Goal: Information Seeking & Learning: Learn about a topic

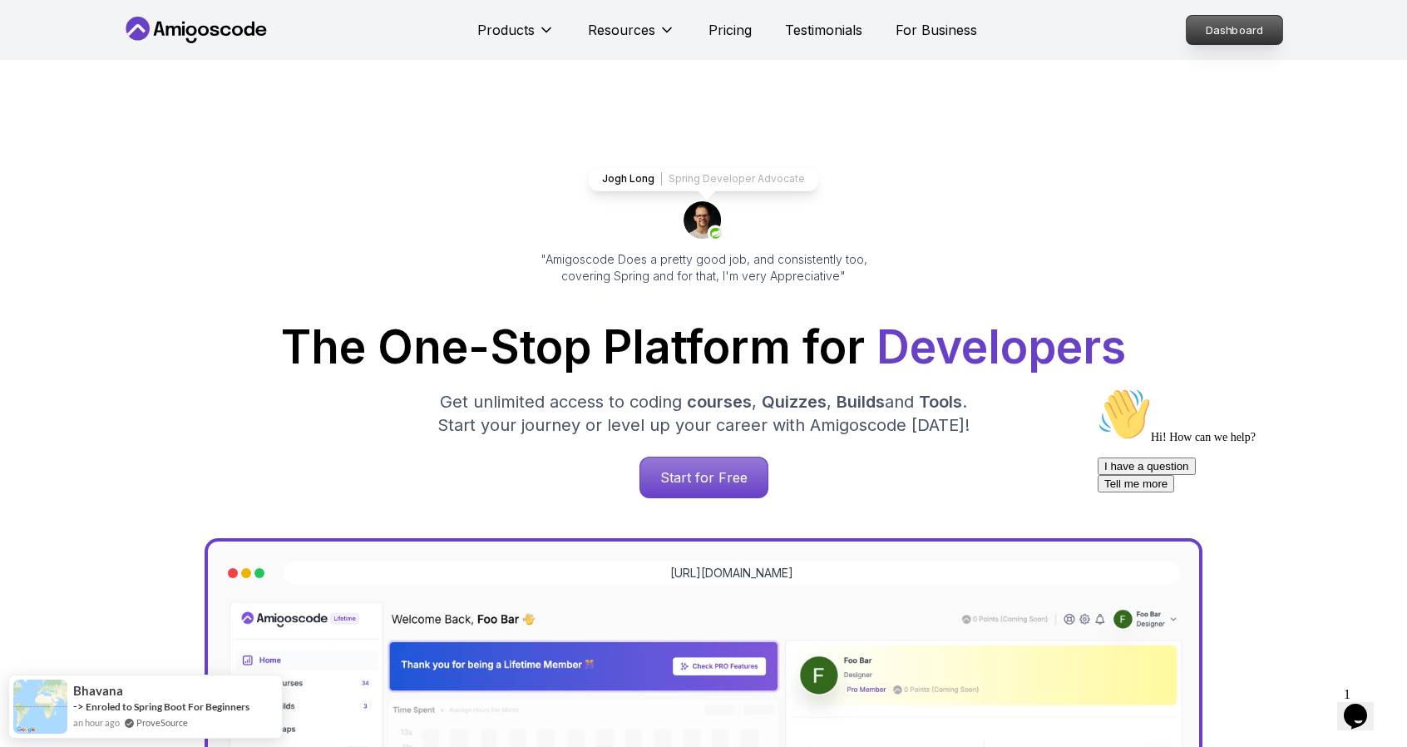
click at [1231, 27] on p "Dashboard" at bounding box center [1234, 30] width 96 height 28
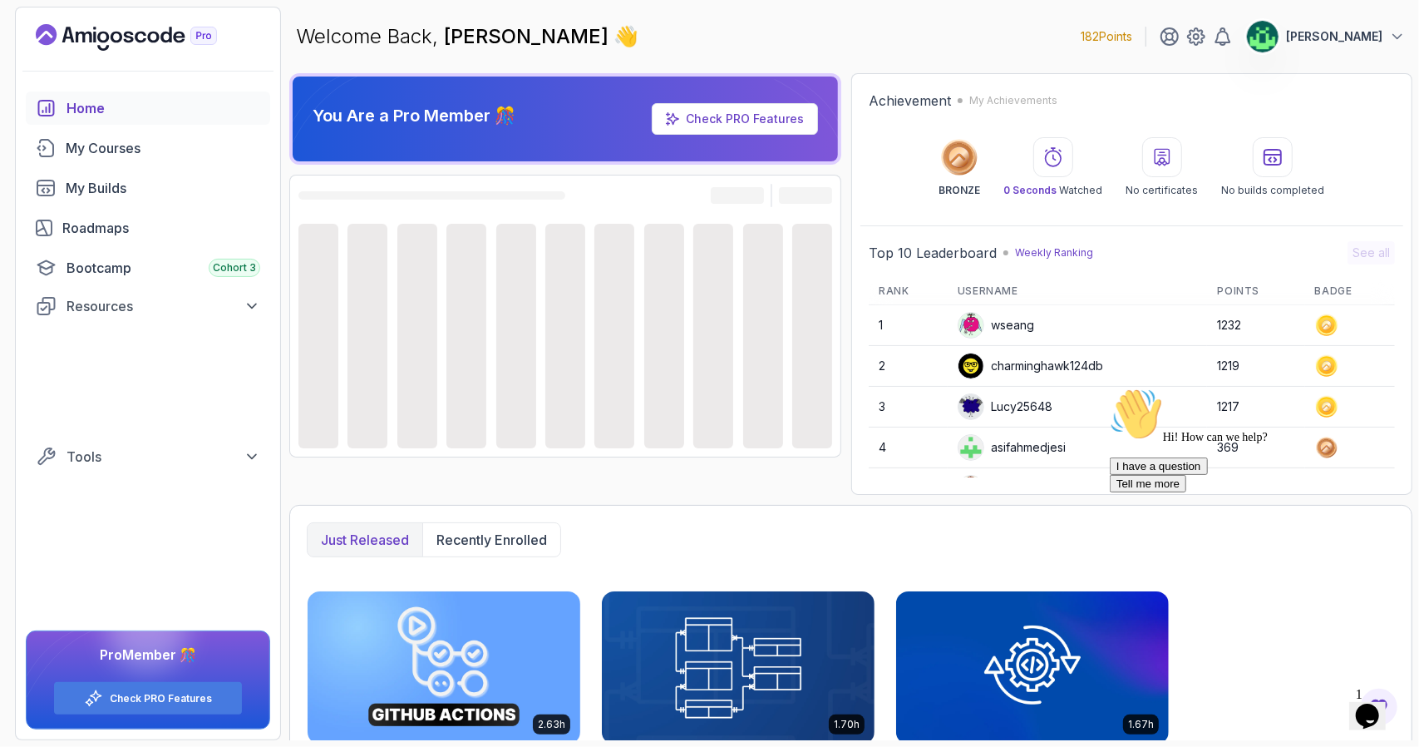
click at [1109, 387] on icon "Chat attention grabber" at bounding box center [1109, 387] width 0 height 0
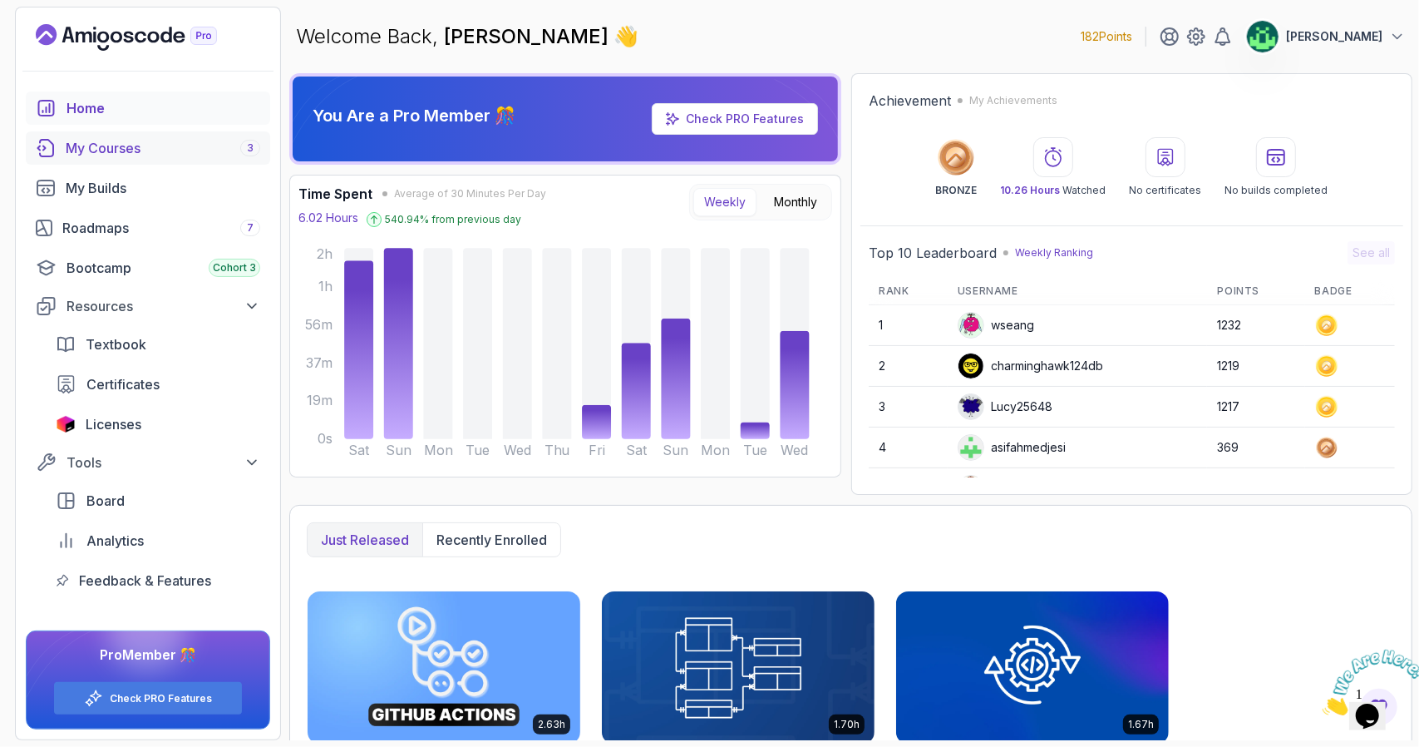
click at [197, 148] on div "My Courses 3" at bounding box center [163, 148] width 195 height 20
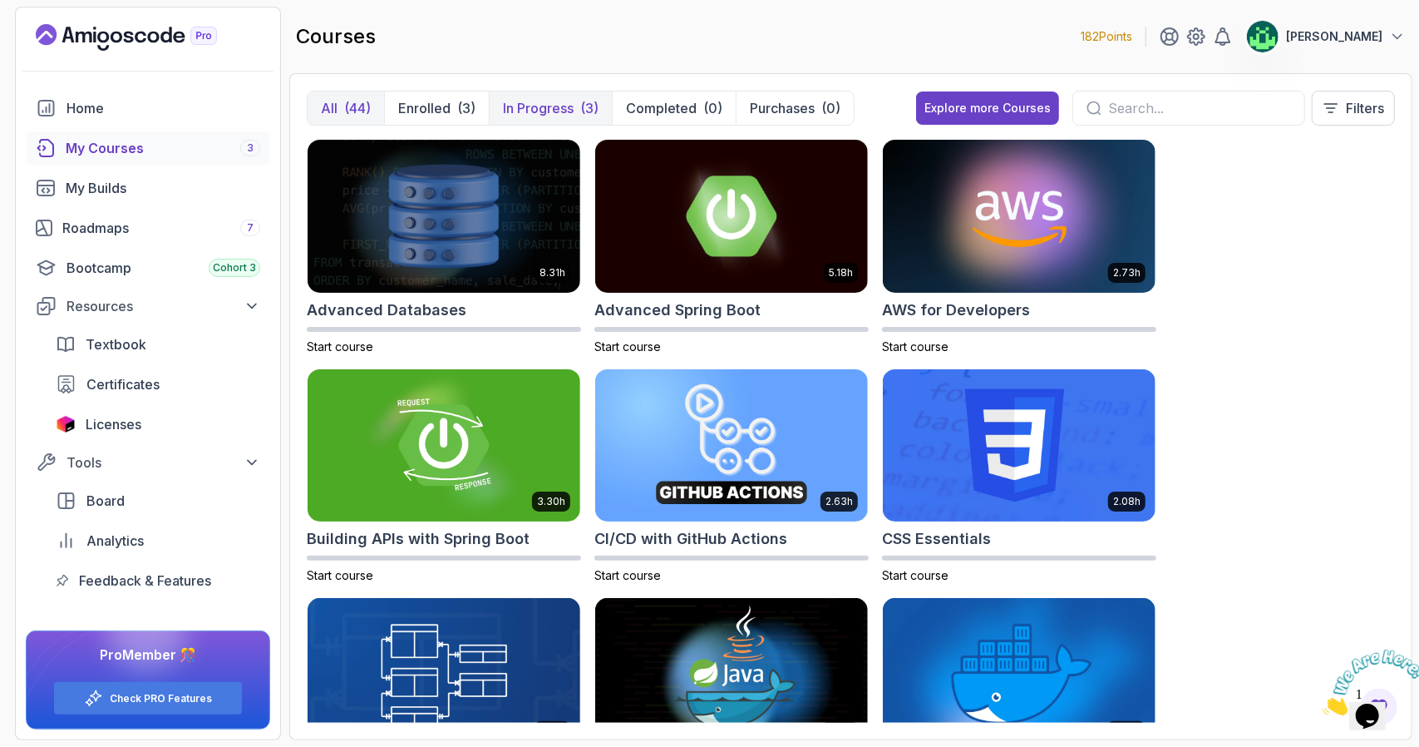
click at [557, 113] on p "In Progress" at bounding box center [538, 108] width 71 height 20
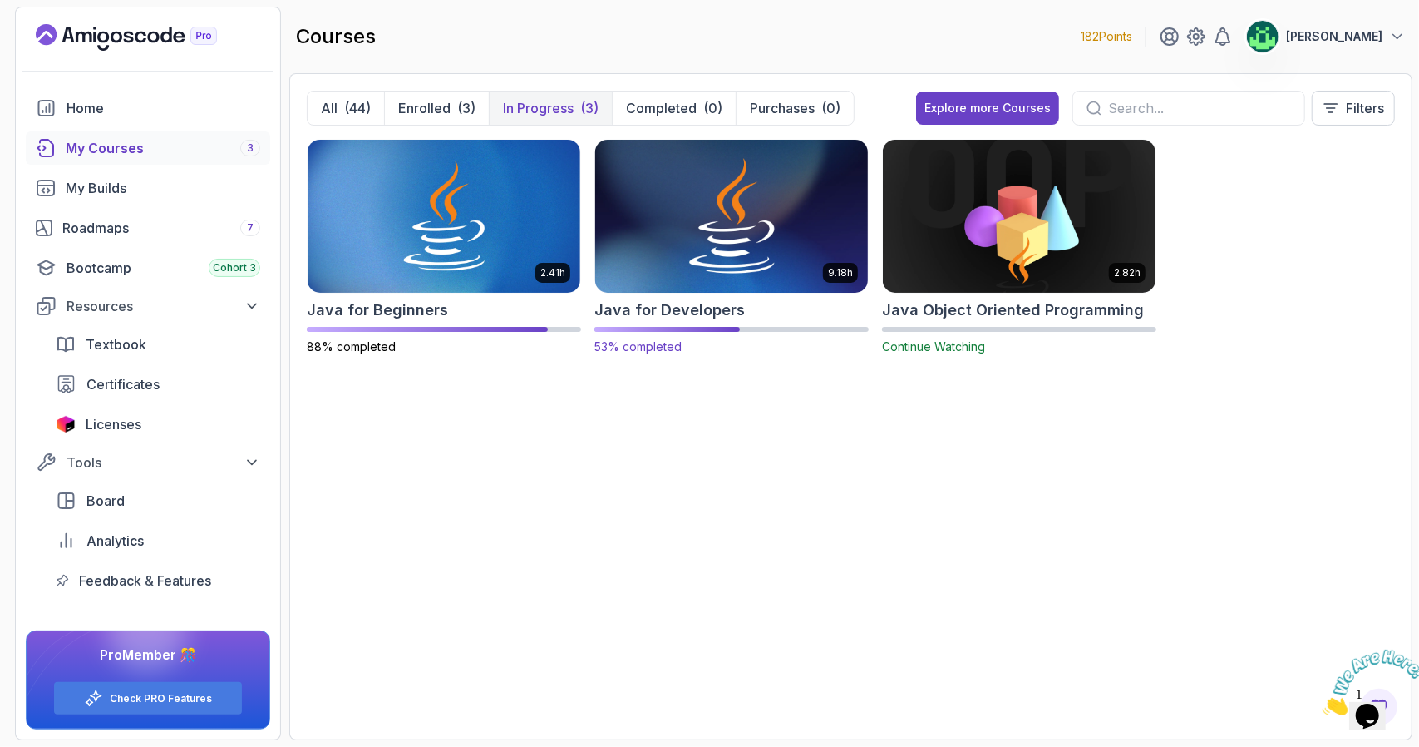
click at [755, 250] on img at bounding box center [732, 216] width 286 height 160
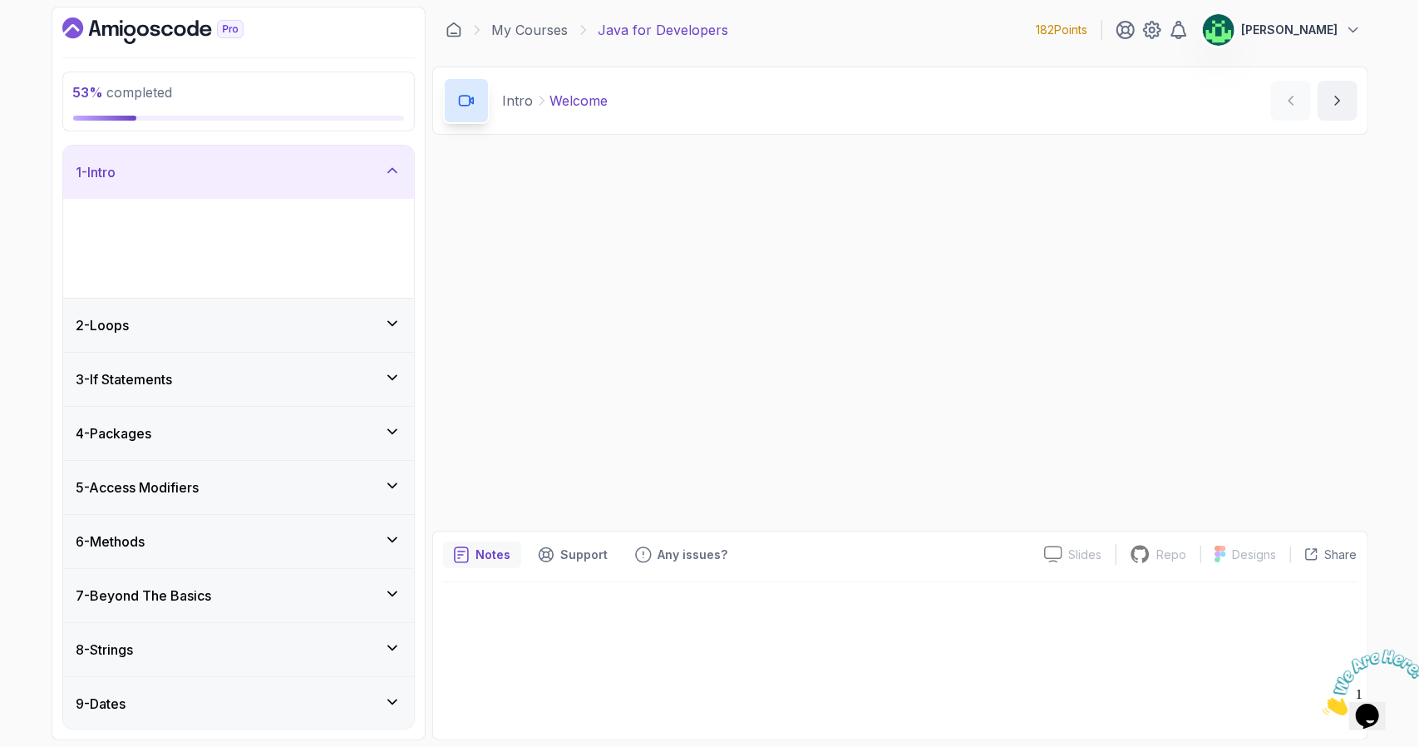
click at [1388, 708] on img at bounding box center [1373, 682] width 103 height 66
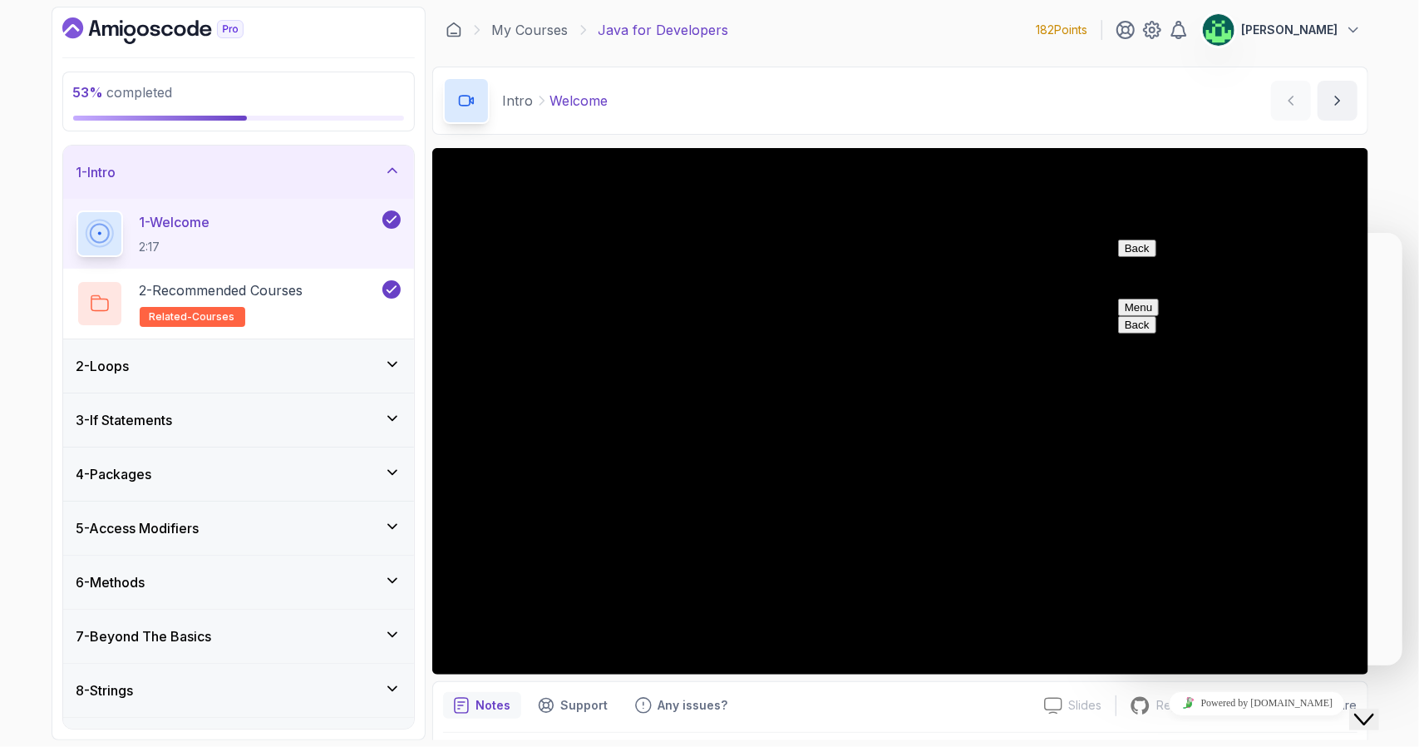
click at [1152, 300] on span "Menu" at bounding box center [1152, 306] width 0 height 12
click at [969, 82] on div "Intro Welcome Welcome by [PERSON_NAME]" at bounding box center [900, 101] width 936 height 68
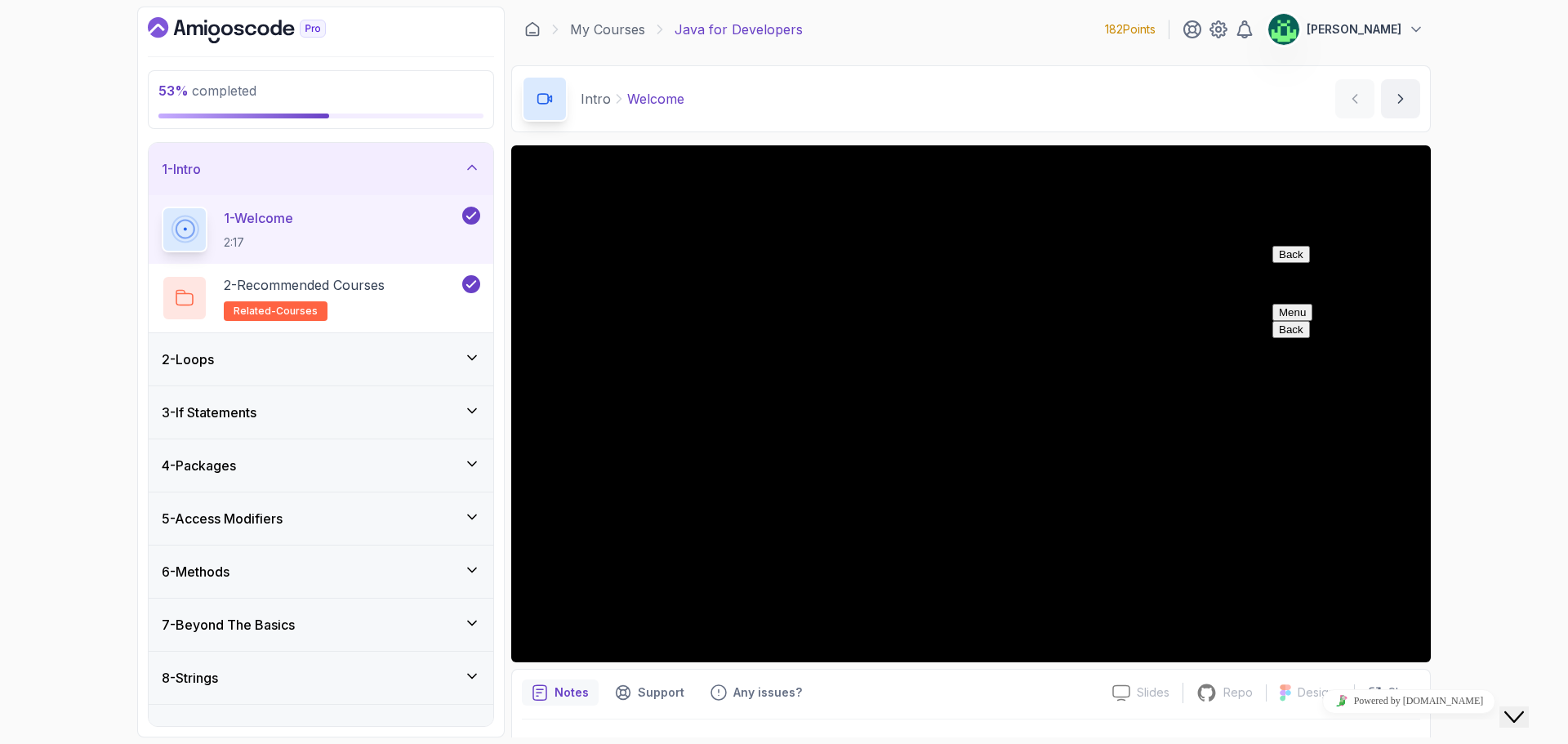
click at [1306, 307] on span "secondary" at bounding box center [1306, 313] width 0 height 12
click at [1381, 230] on div "53 % completed 1 - Intro 1 - Welcome 2:17 2 - Recommended Courses related-cours…" at bounding box center [784, 372] width 1568 height 744
click at [1296, 263] on button "Back" at bounding box center [1291, 254] width 37 height 17
click at [1381, 167] on div "53 % completed 1 - Intro 1 - Welcome 2:17 2 - Recommended Courses related-cours…" at bounding box center [784, 372] width 1568 height 744
click at [1381, 712] on icon "$i18n('chat', 'chat_widget')" at bounding box center [1515, 717] width 20 height 12
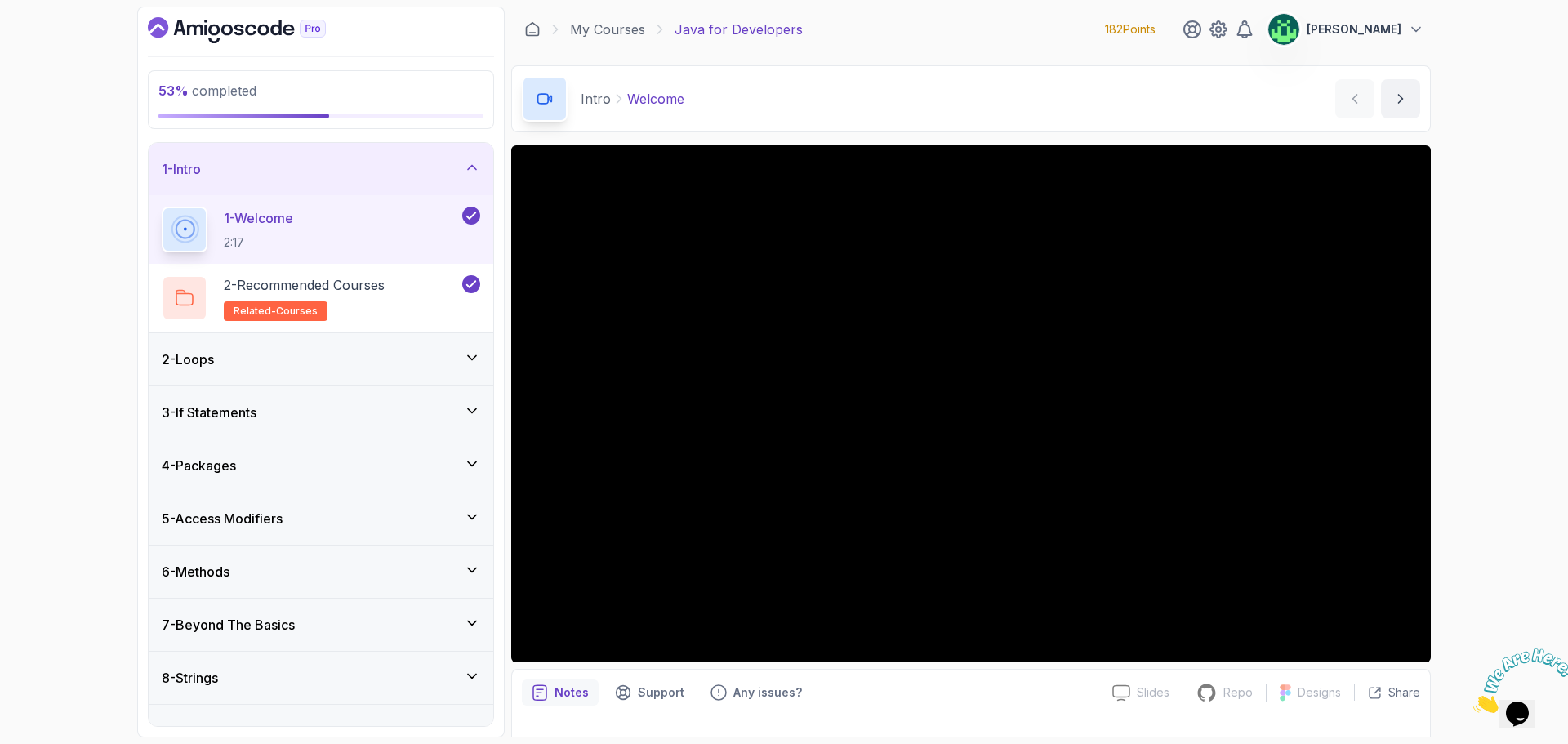
click at [1381, 702] on icon "Close" at bounding box center [1474, 709] width 0 height 14
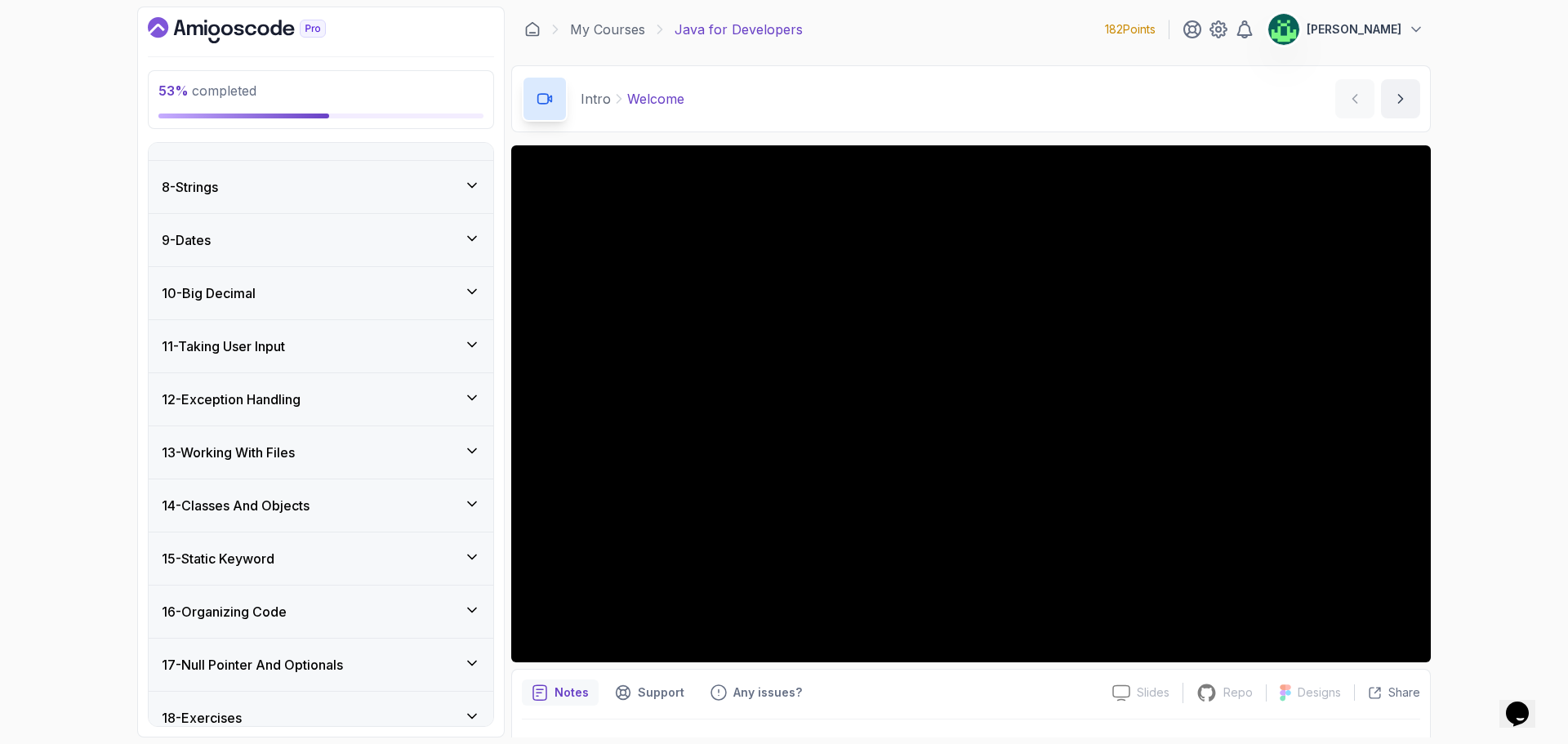
scroll to position [562, 0]
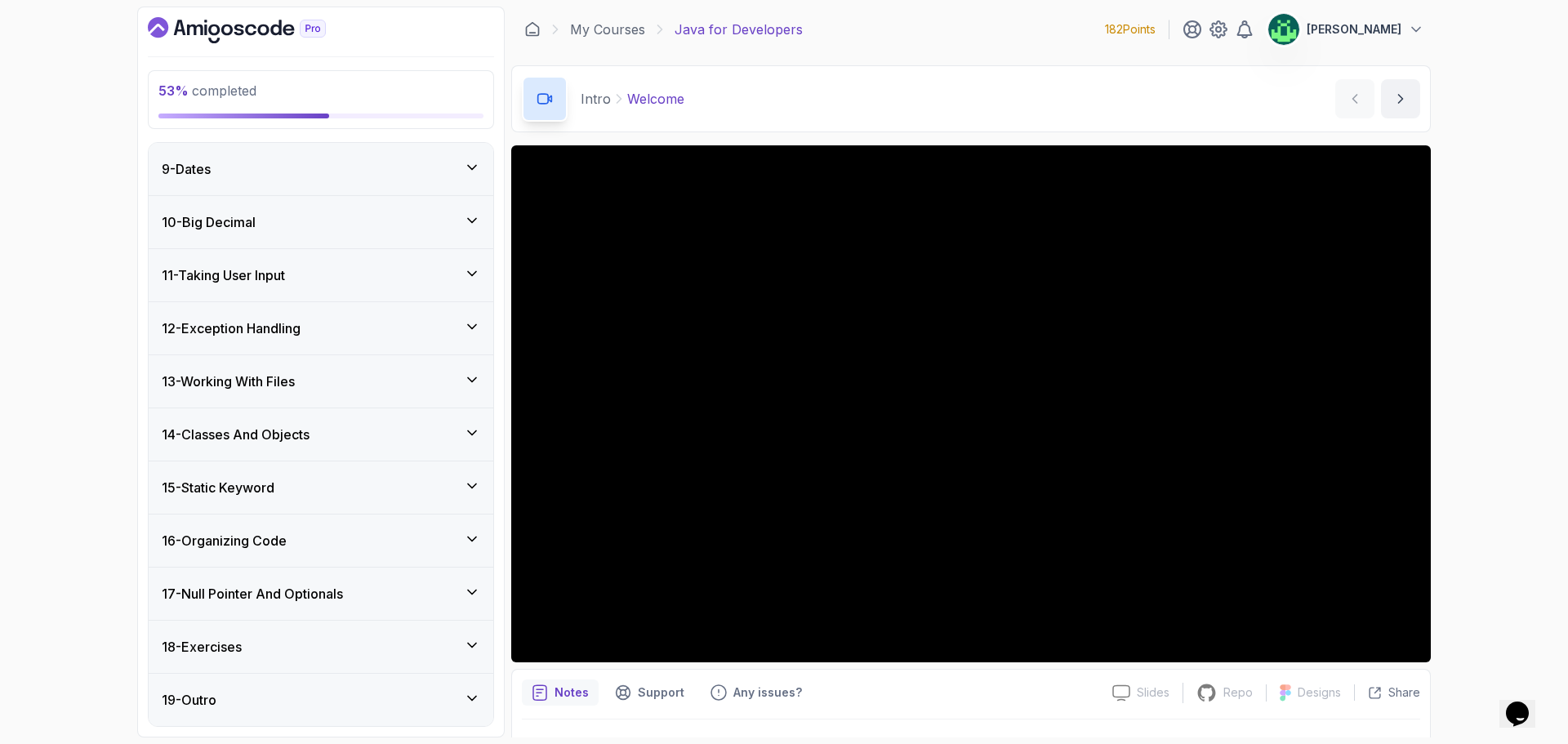
click at [354, 482] on div "15 - Static Keyword" at bounding box center [321, 487] width 318 height 20
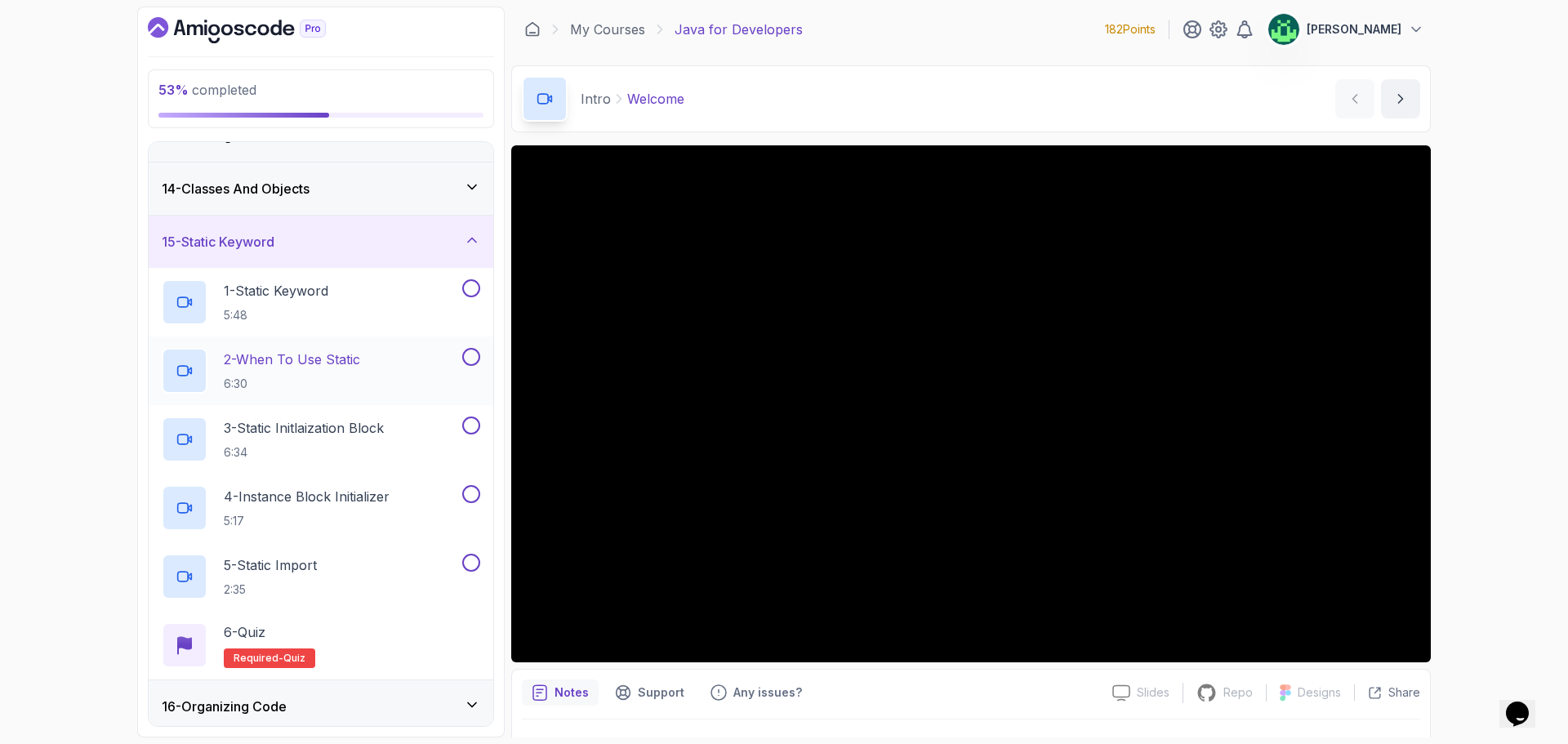
scroll to position [425, 0]
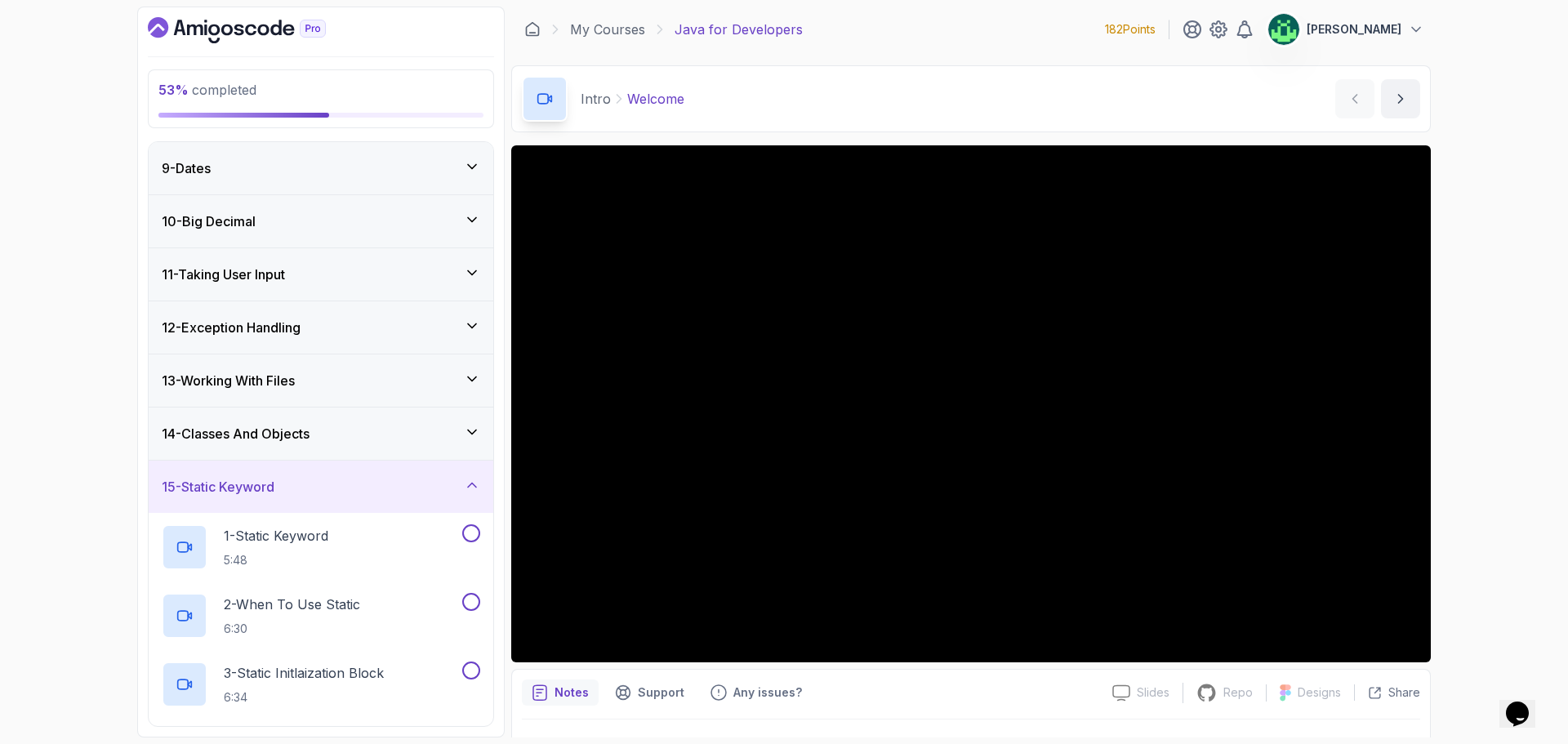
click at [351, 490] on div "15 - Static Keyword" at bounding box center [321, 487] width 318 height 20
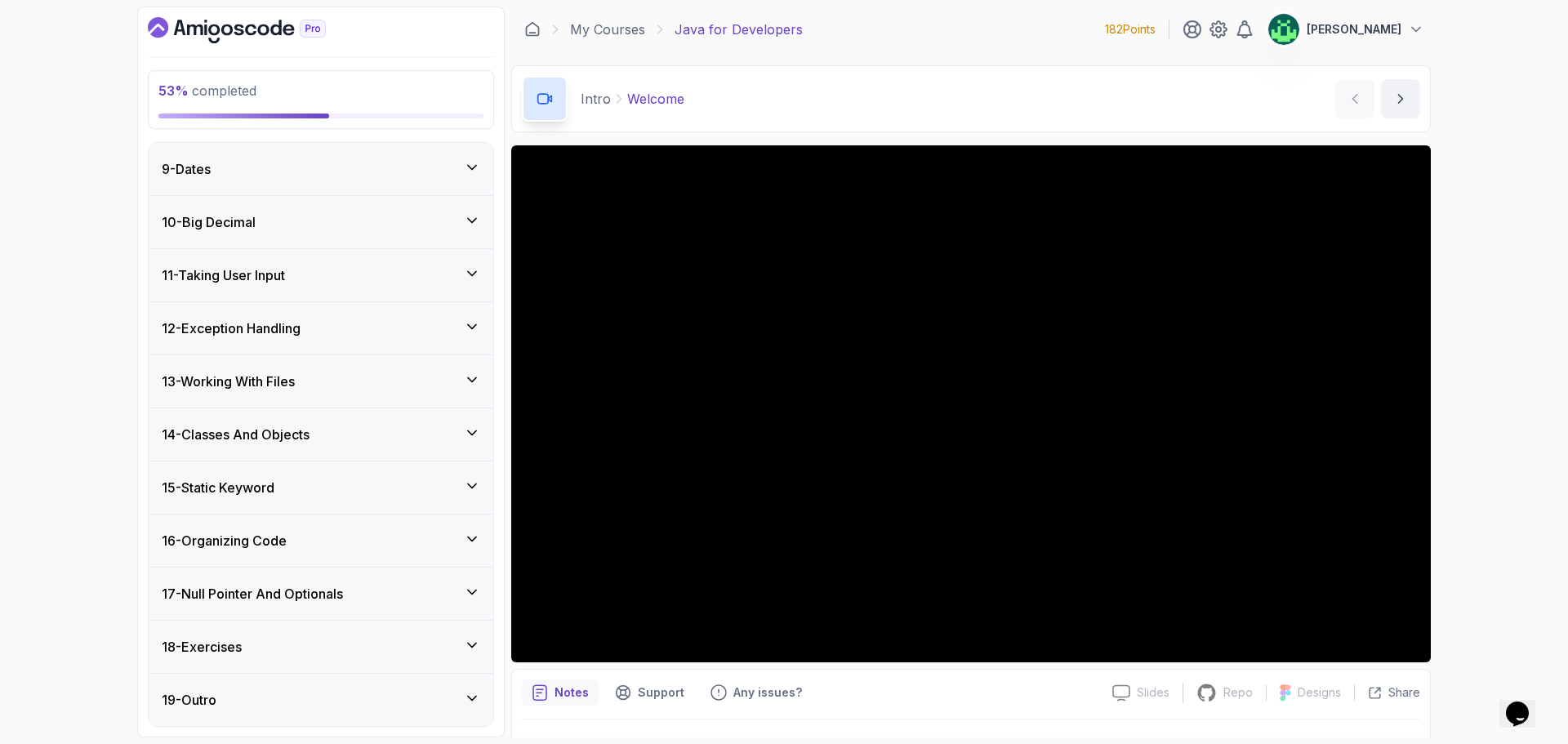
click at [342, 443] on div "14 - Classes And Objects" at bounding box center [321, 434] width 318 height 20
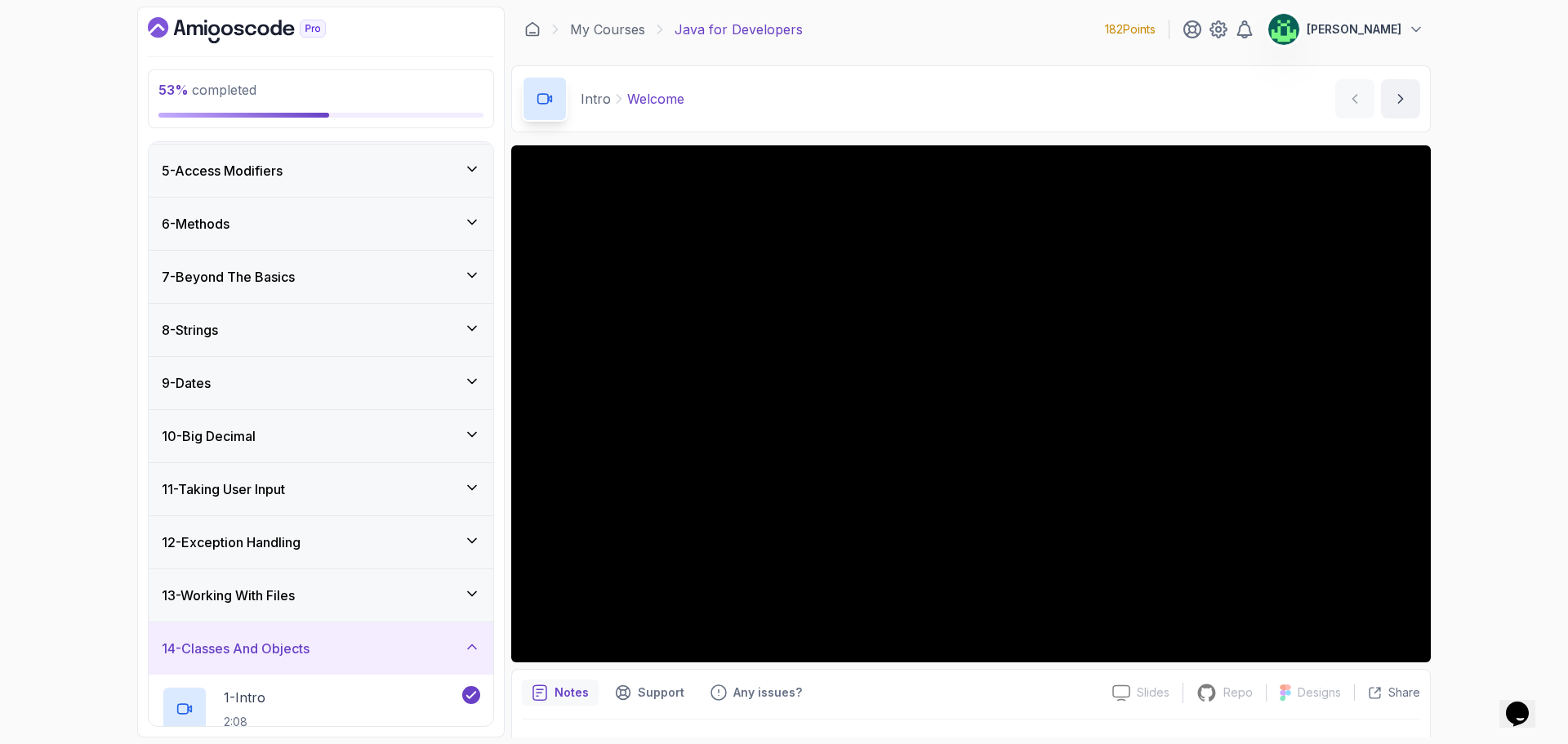
scroll to position [369, 0]
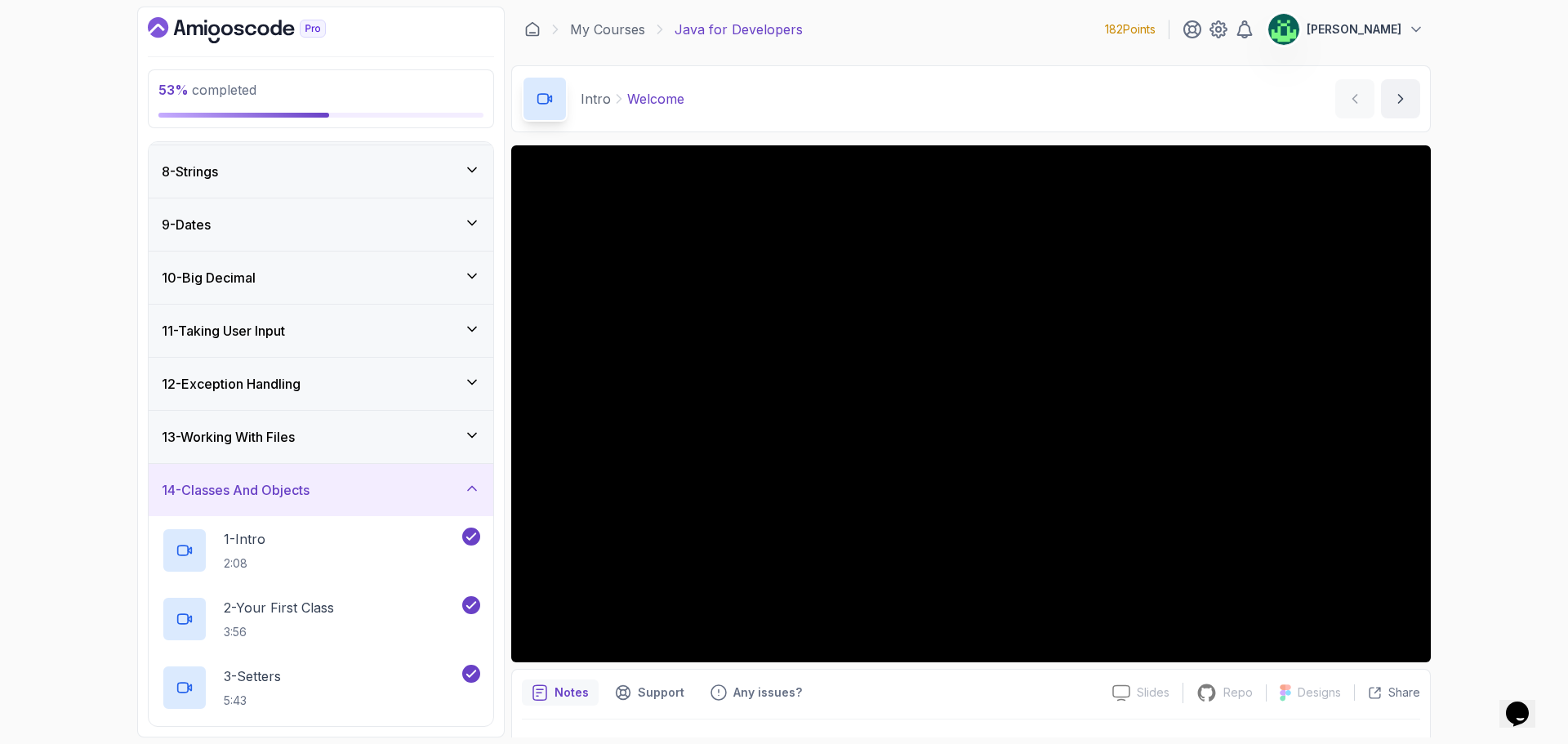
click at [409, 494] on div "14 - Classes And Objects" at bounding box center [321, 490] width 318 height 20
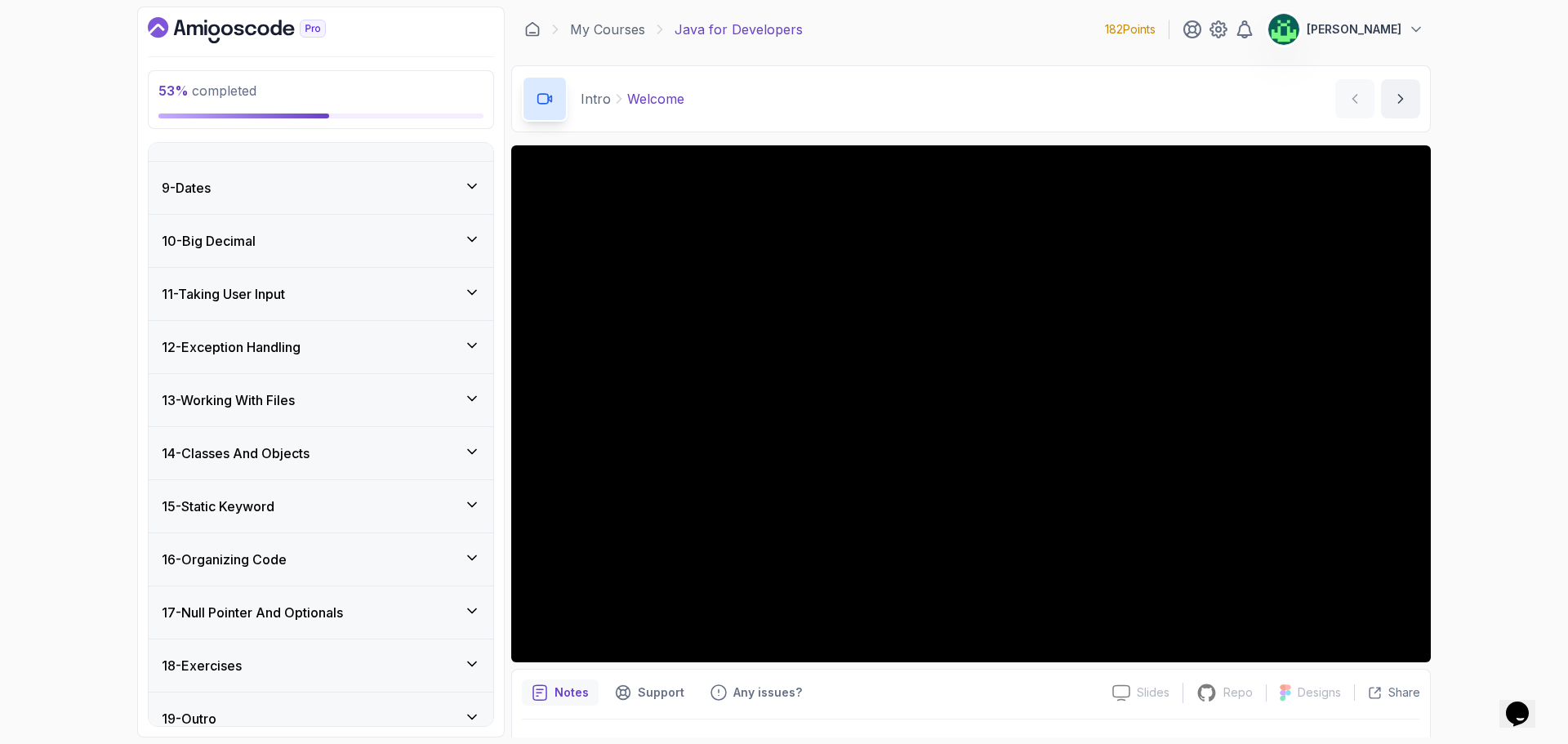
scroll to position [425, 0]
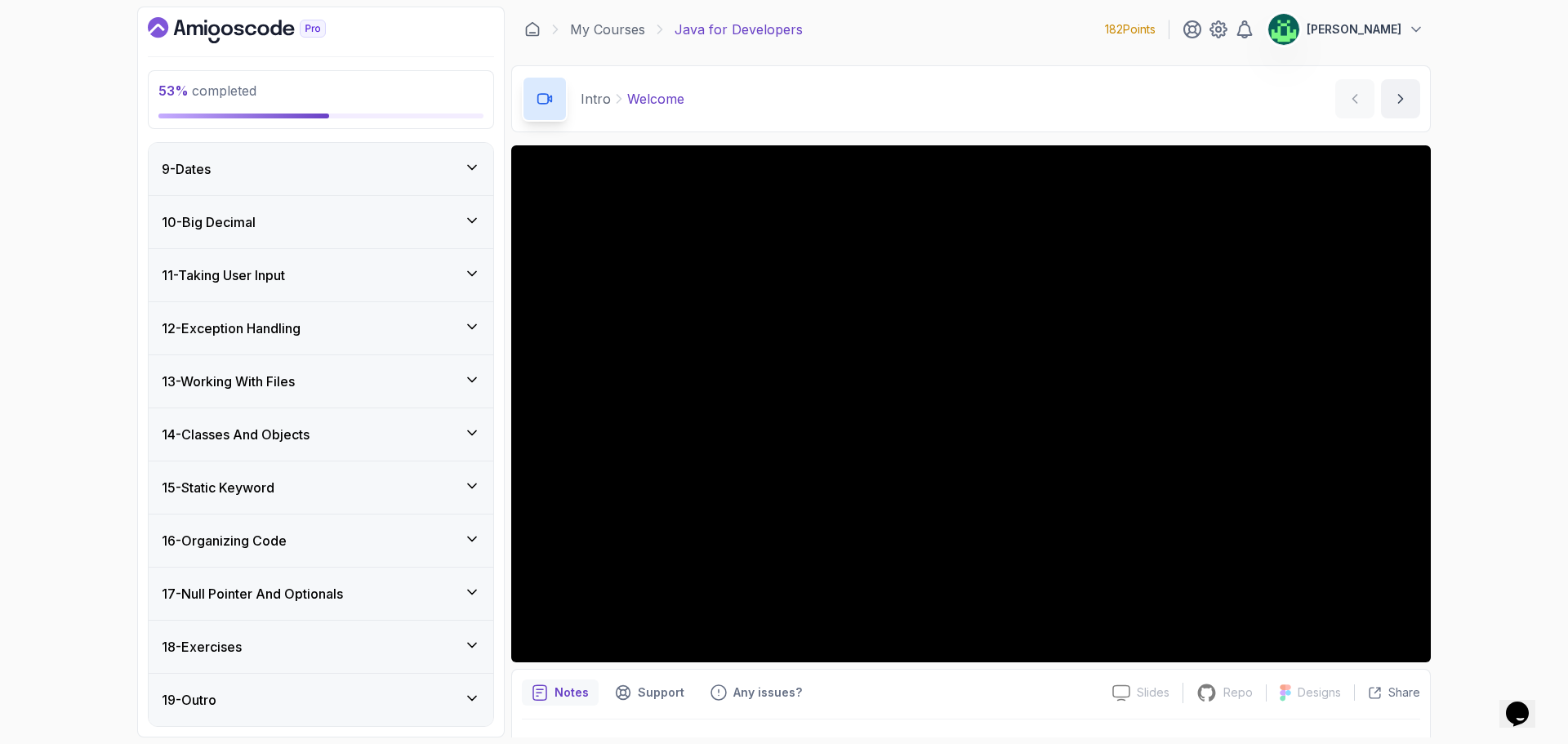
click at [387, 483] on div "15 - Static Keyword" at bounding box center [321, 487] width 318 height 20
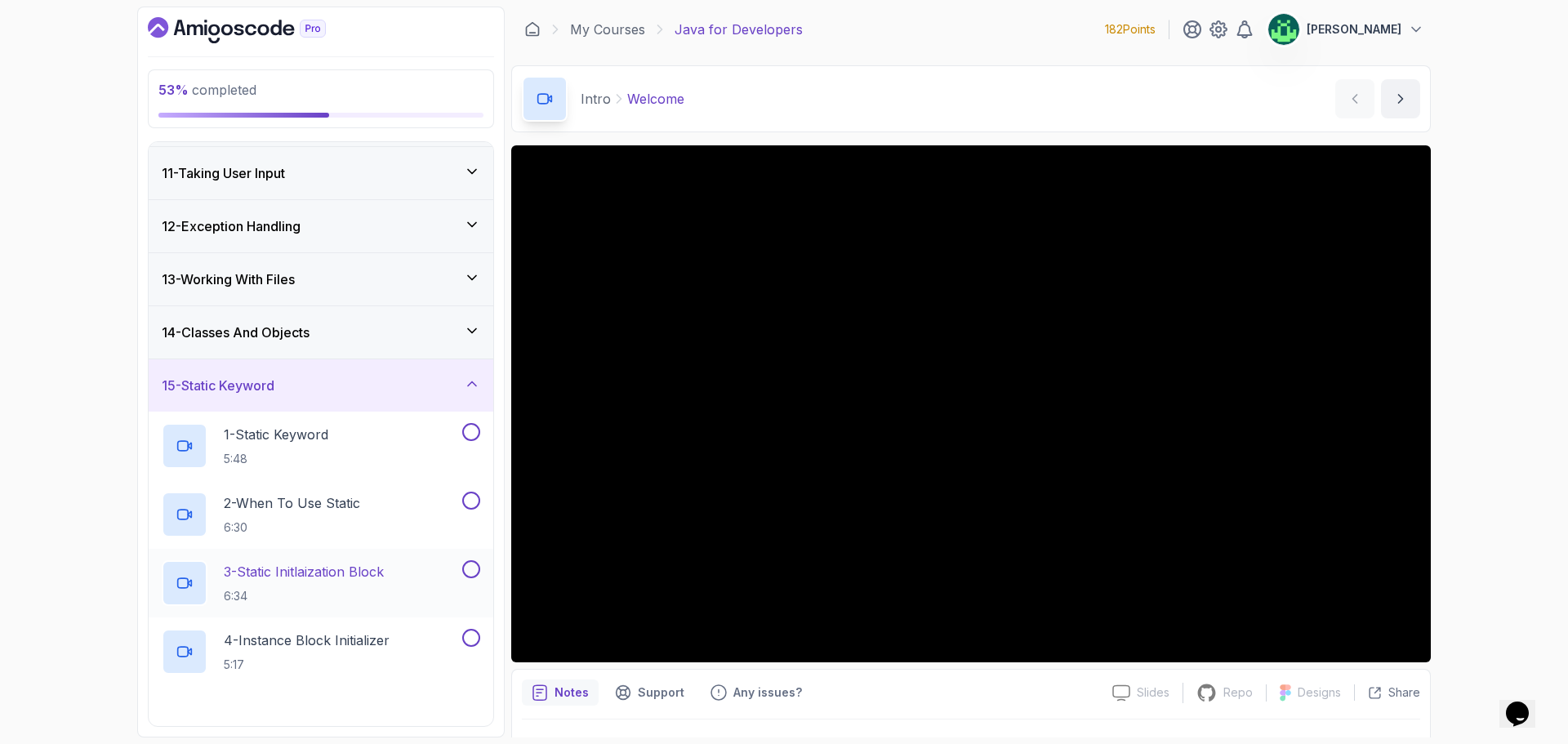
scroll to position [670, 0]
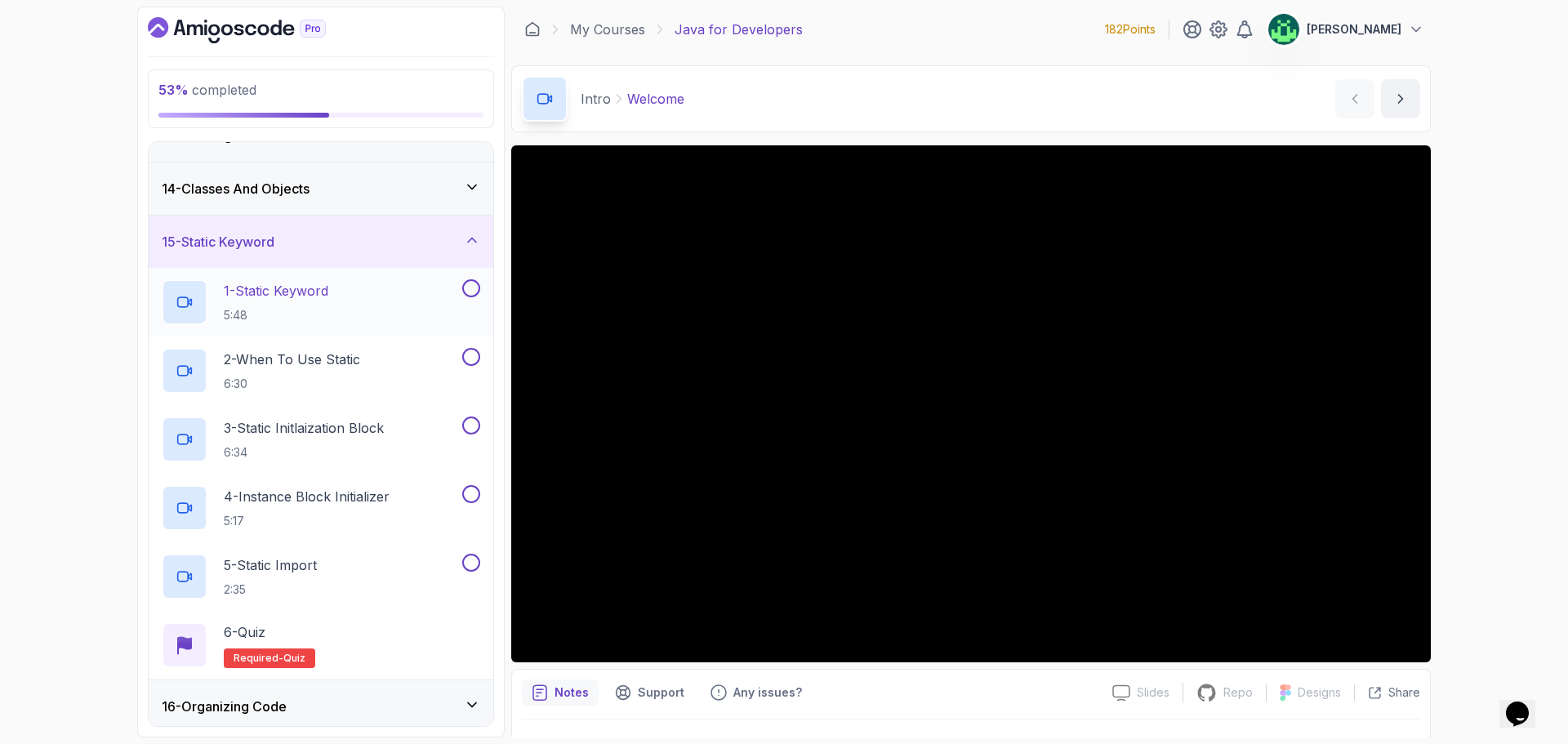
click at [338, 301] on div "1 - Static Keyword 5:48" at bounding box center [310, 302] width 298 height 46
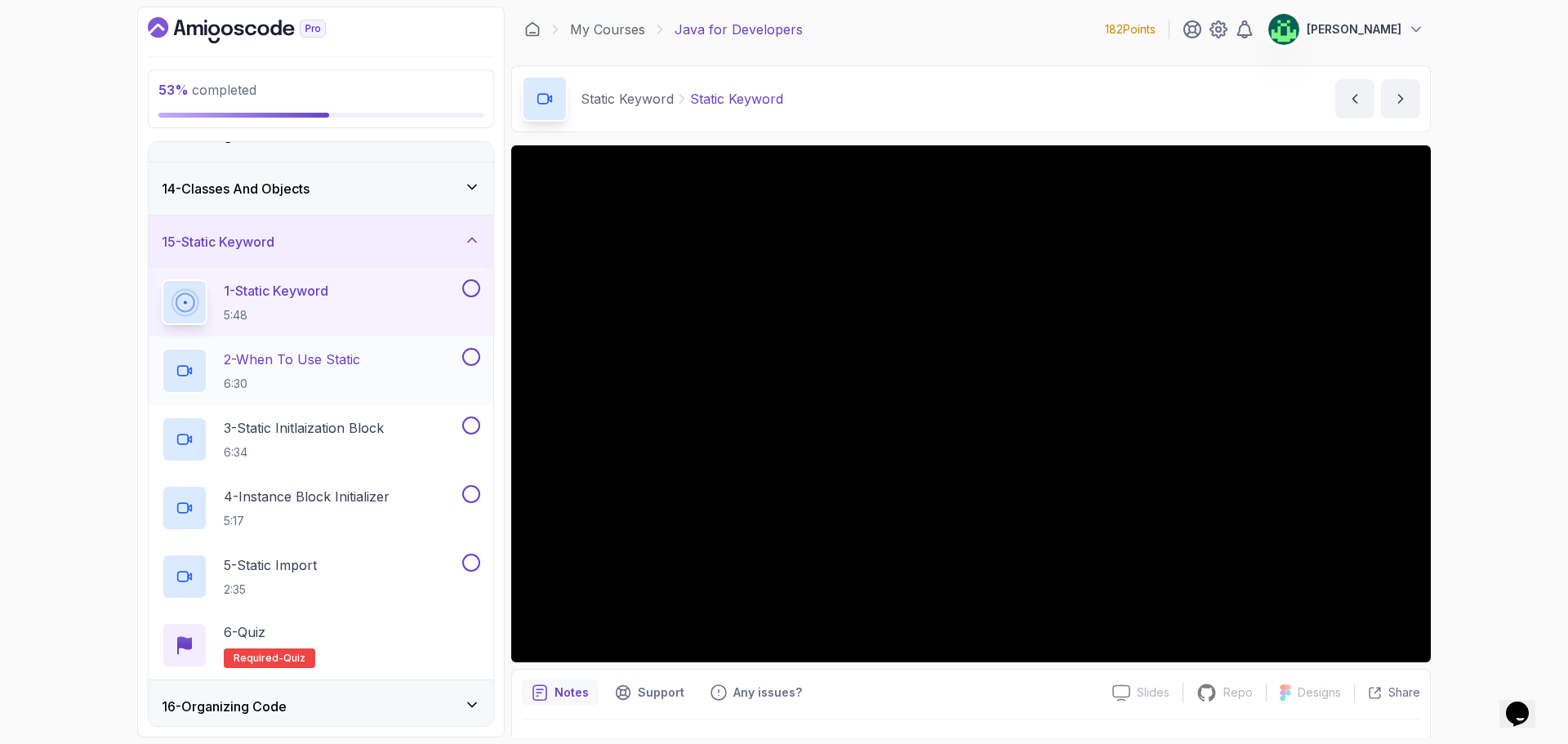
click at [337, 367] on p "2 - When To Use Static" at bounding box center [292, 360] width 137 height 20
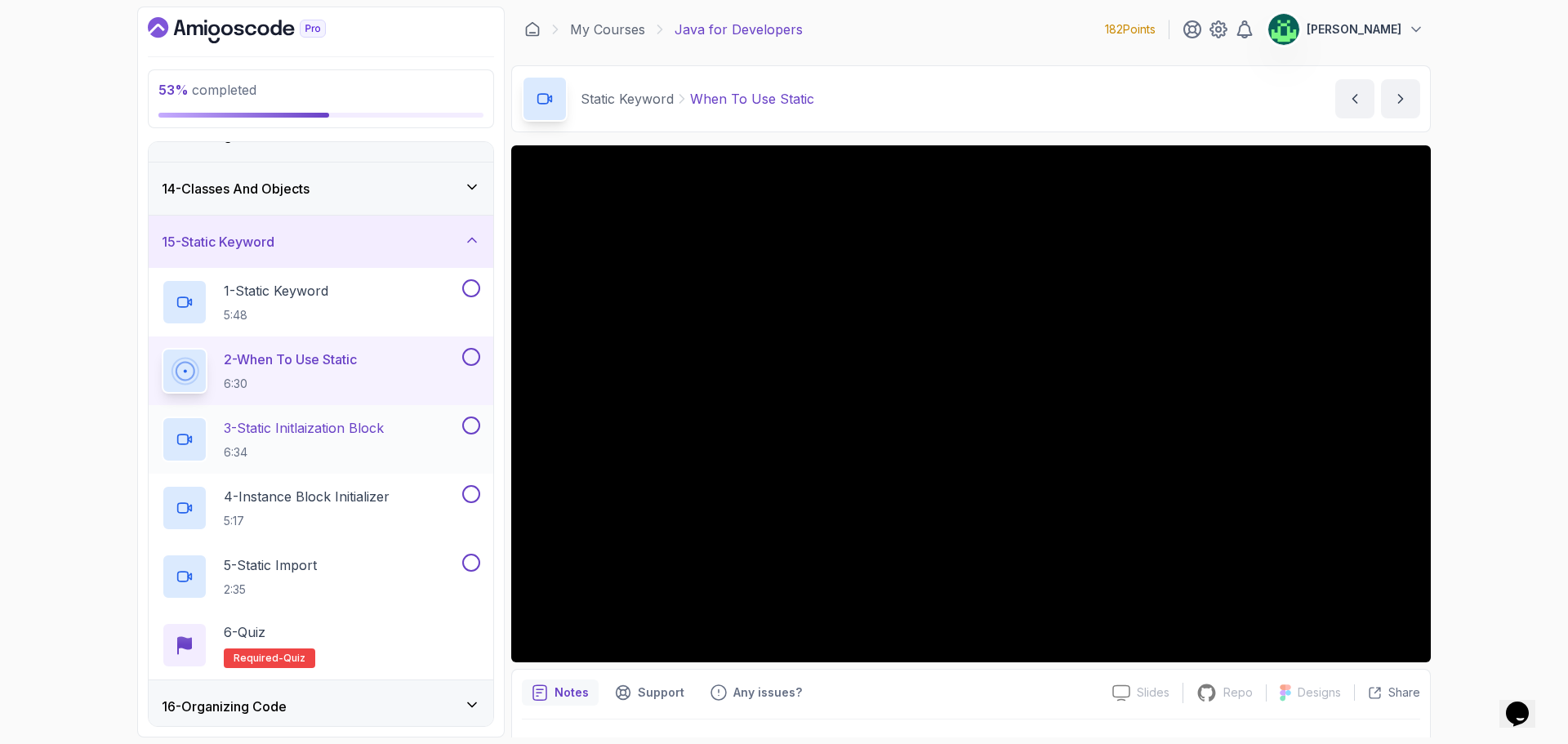
click at [377, 439] on h2 "3 - Static Initlaization Block 6:34" at bounding box center [304, 439] width 160 height 42
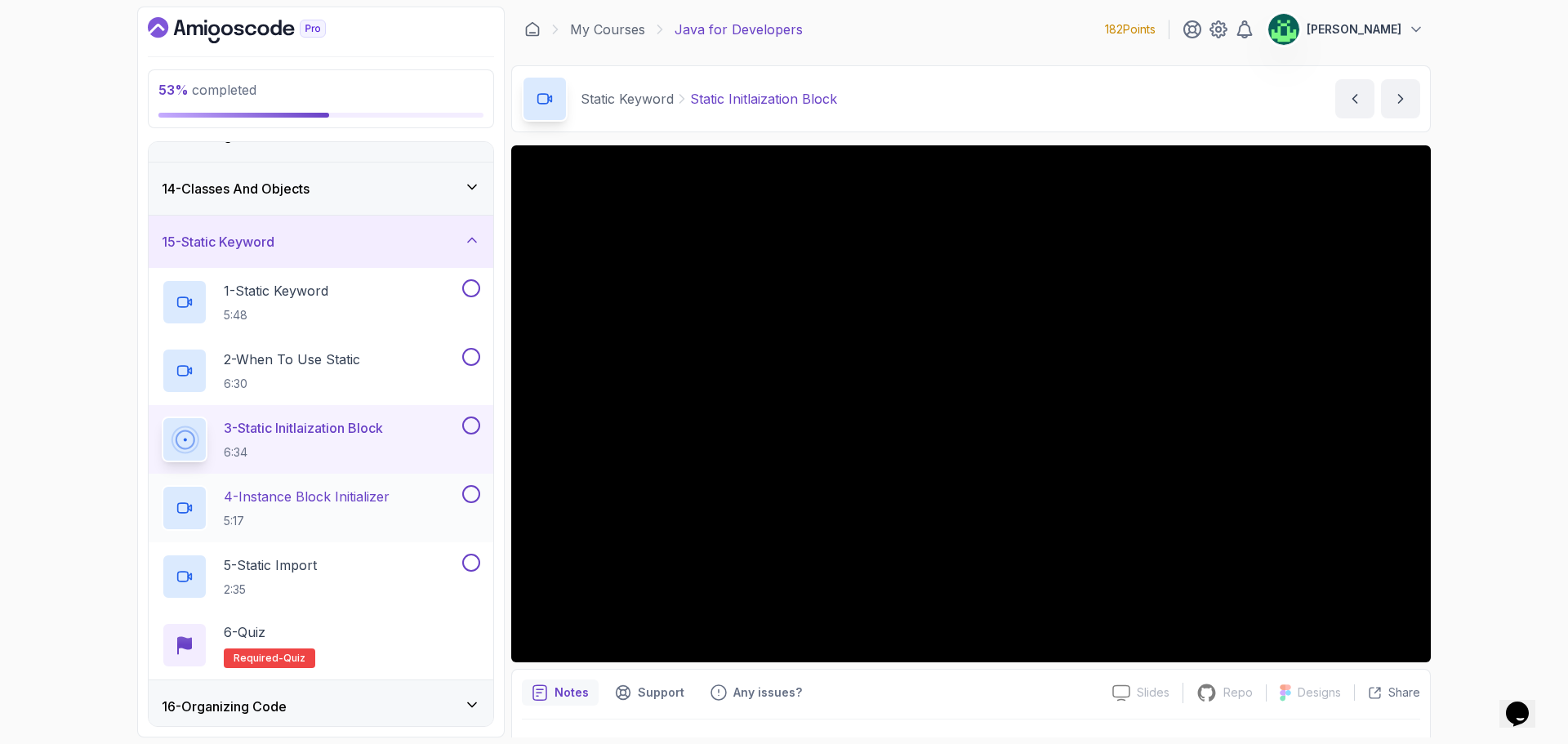
click at [390, 504] on p "4 - Instance Block Initializer" at bounding box center [307, 497] width 166 height 20
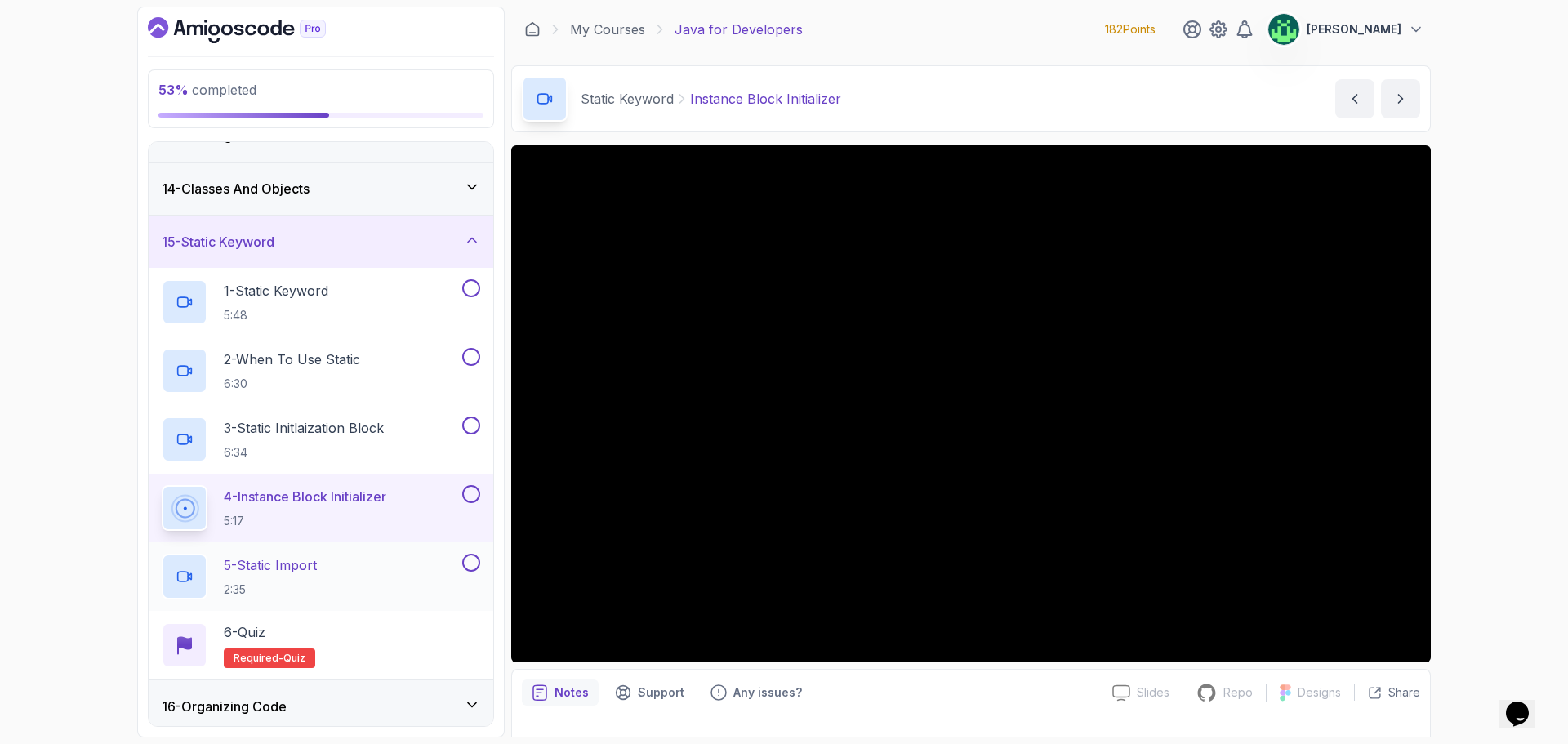
click at [344, 561] on div "5 - Static Import 2:35" at bounding box center [310, 577] width 298 height 46
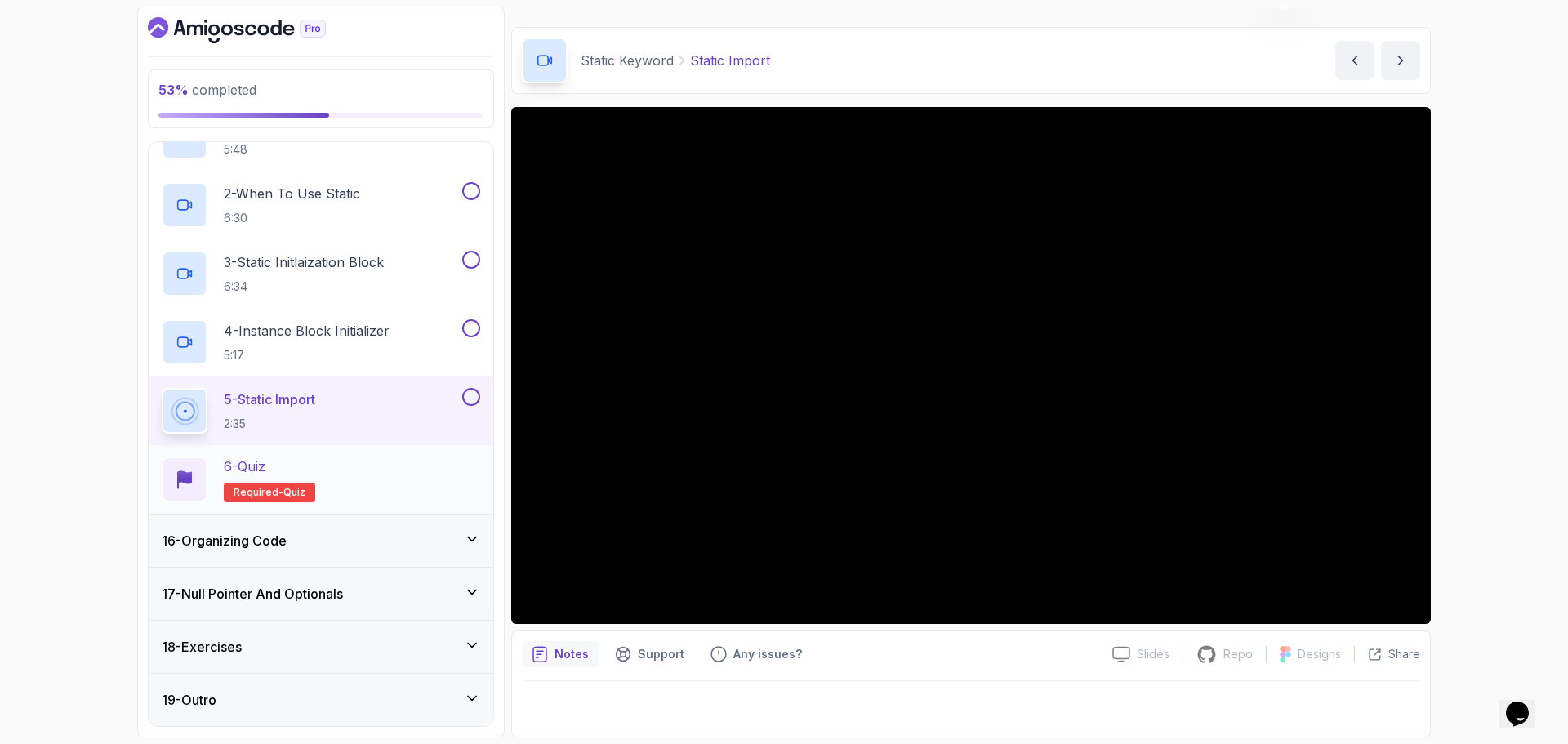
scroll to position [428, 0]
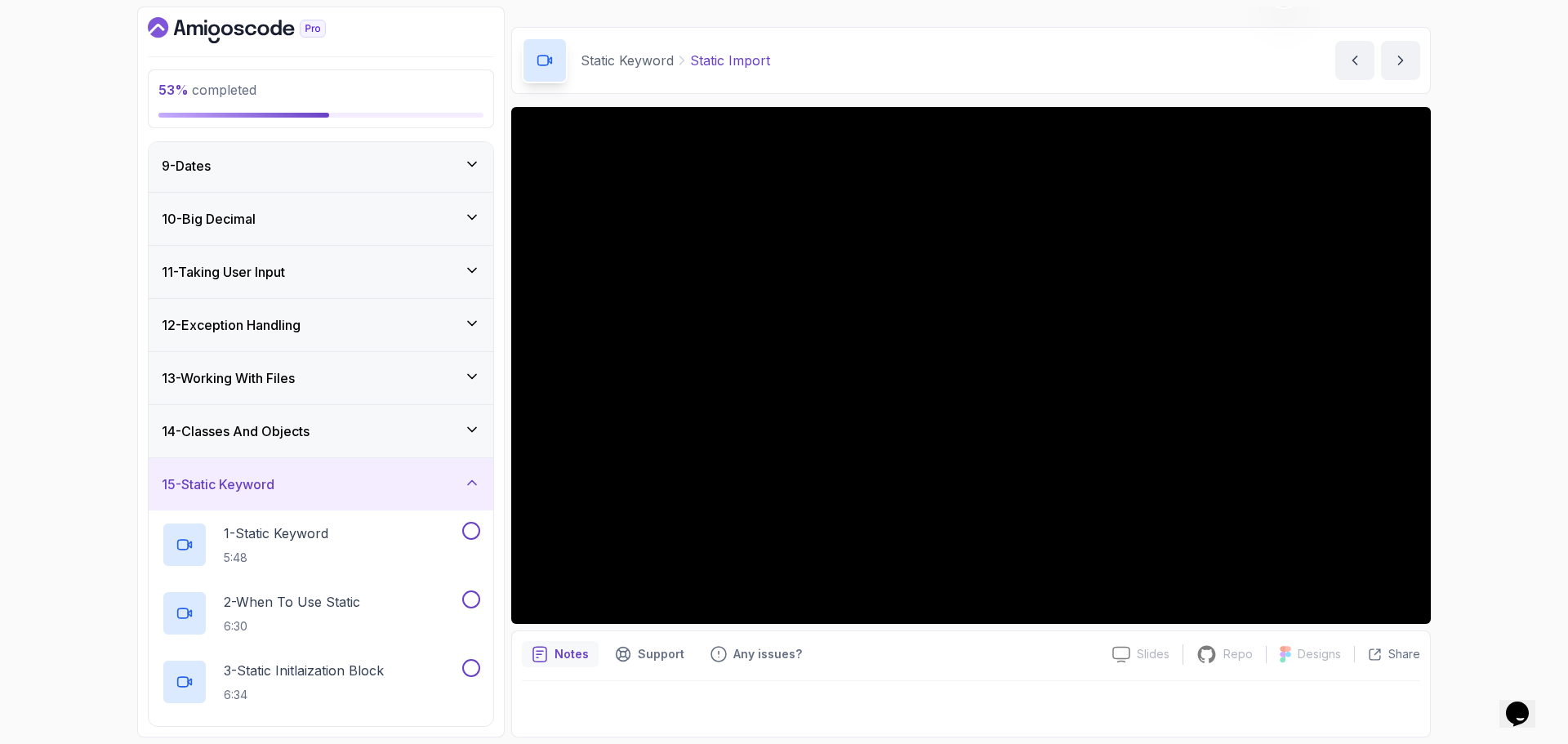
click at [400, 477] on div "15 - Static Keyword" at bounding box center [321, 485] width 318 height 20
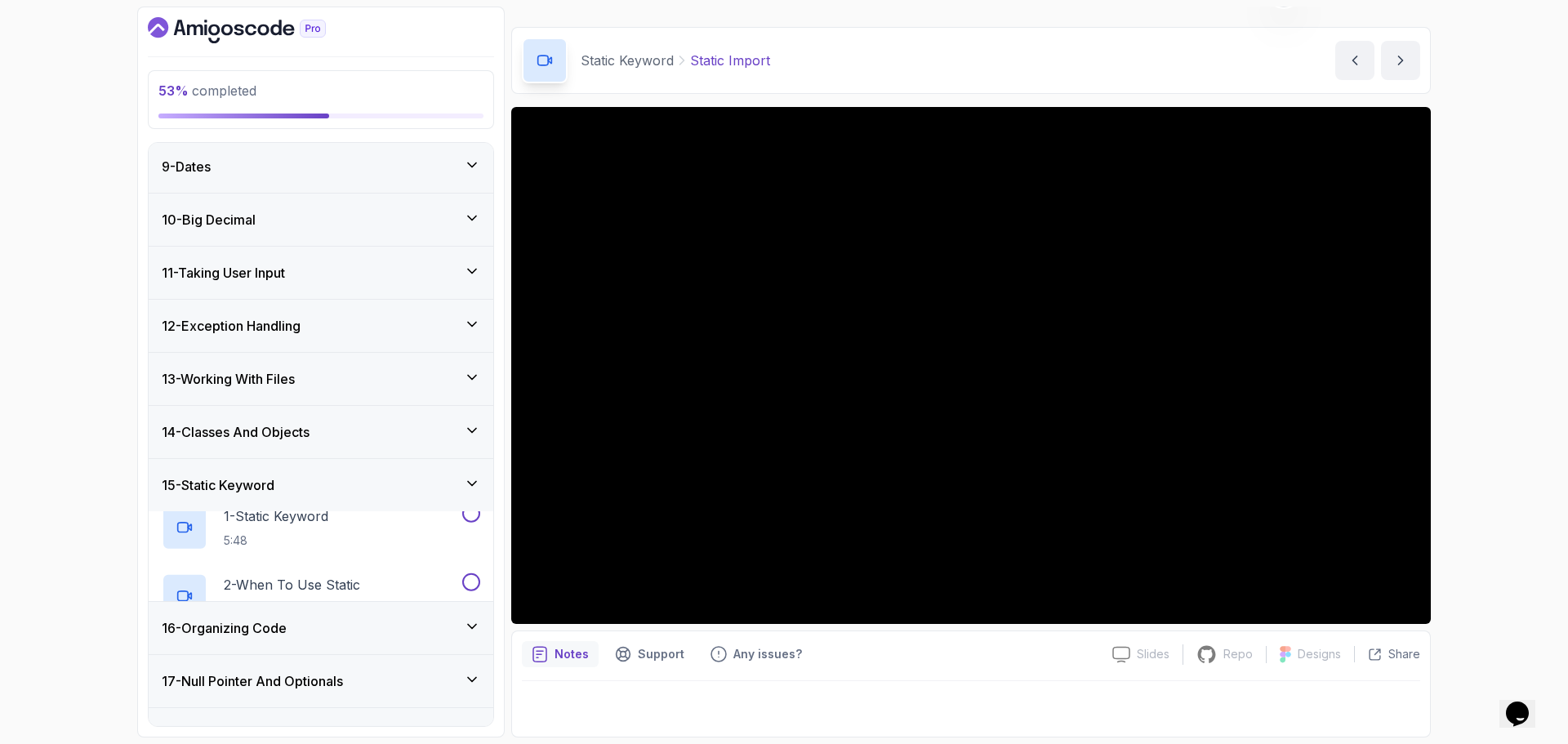
scroll to position [425, 0]
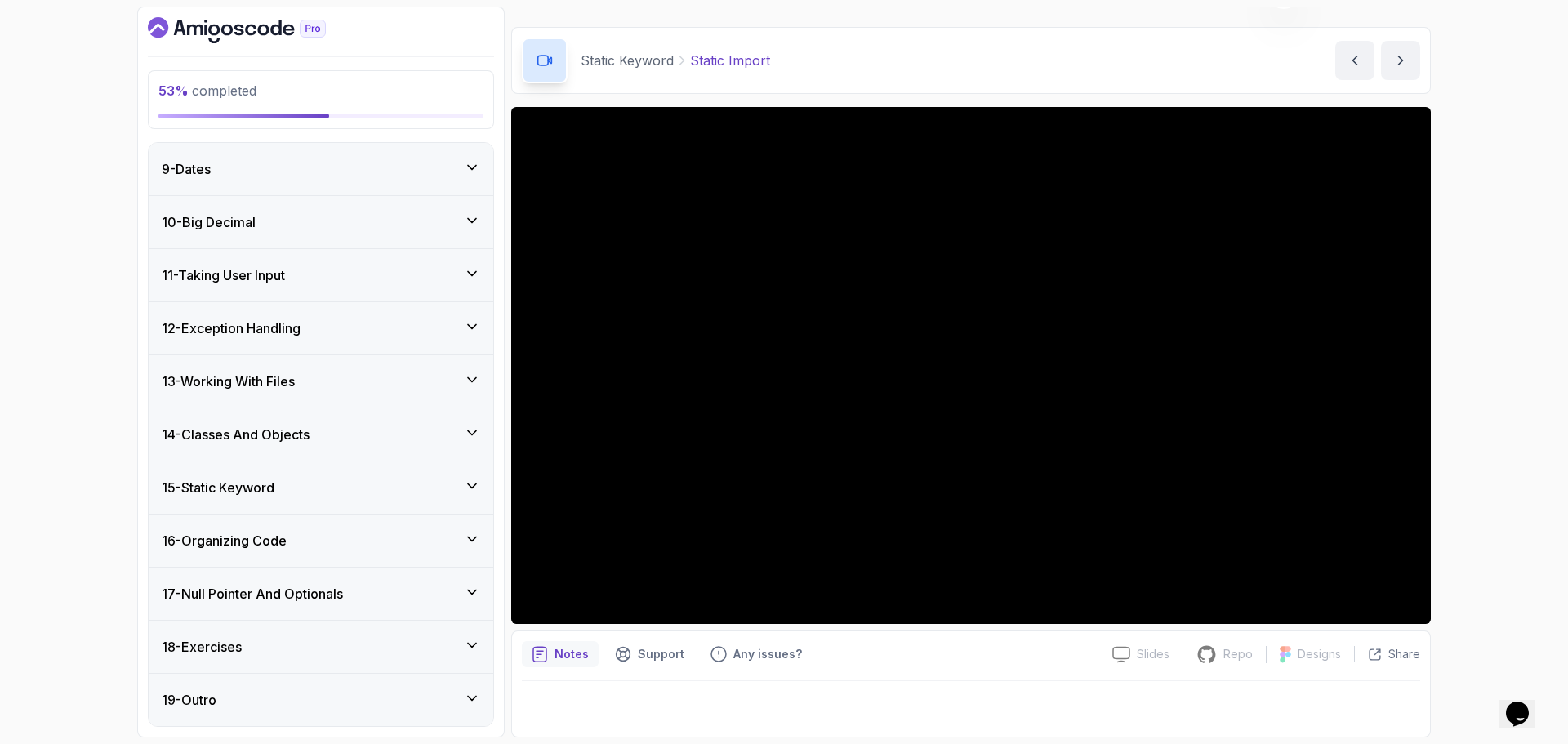
click at [380, 542] on div "16 - Organizing Code" at bounding box center [321, 541] width 318 height 20
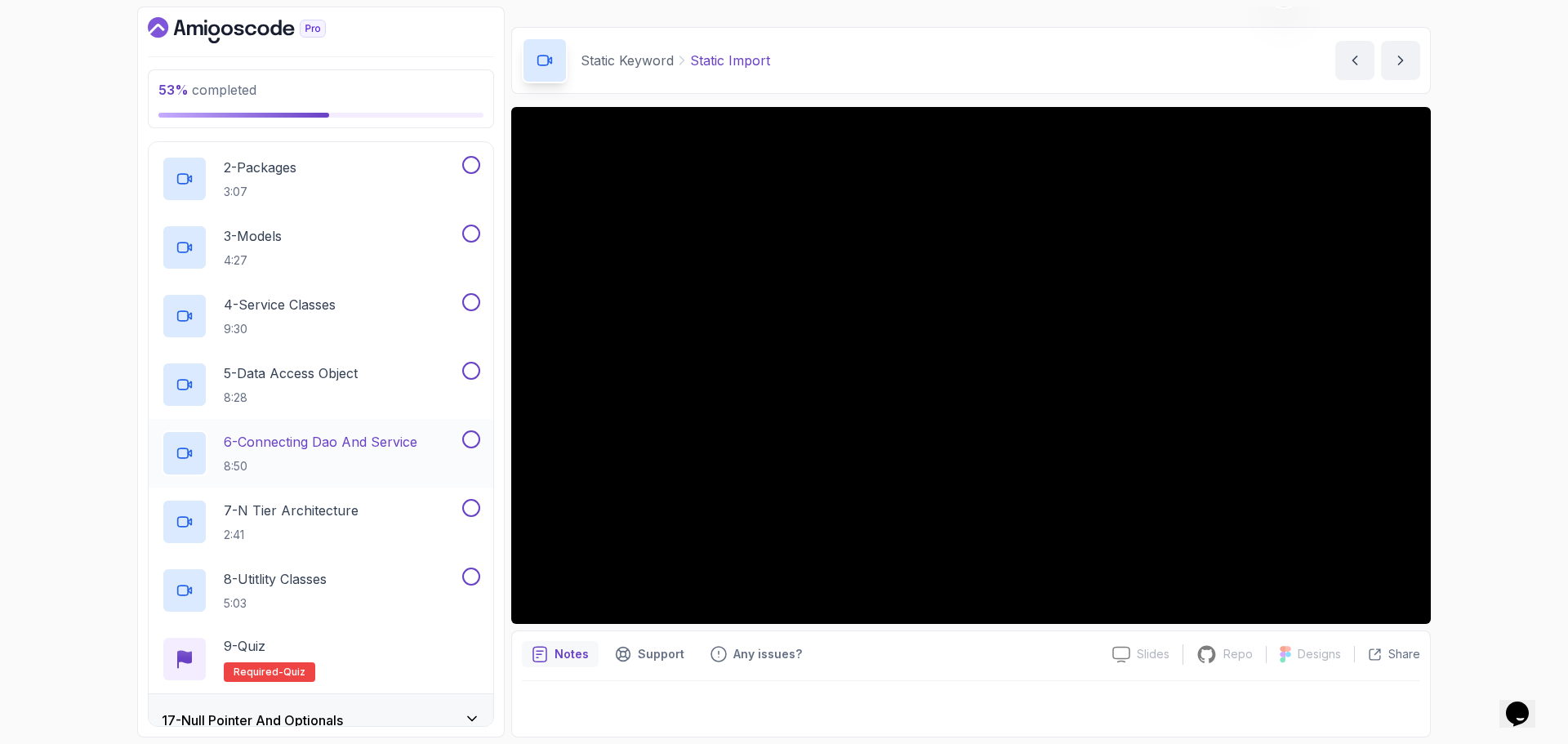
scroll to position [670, 0]
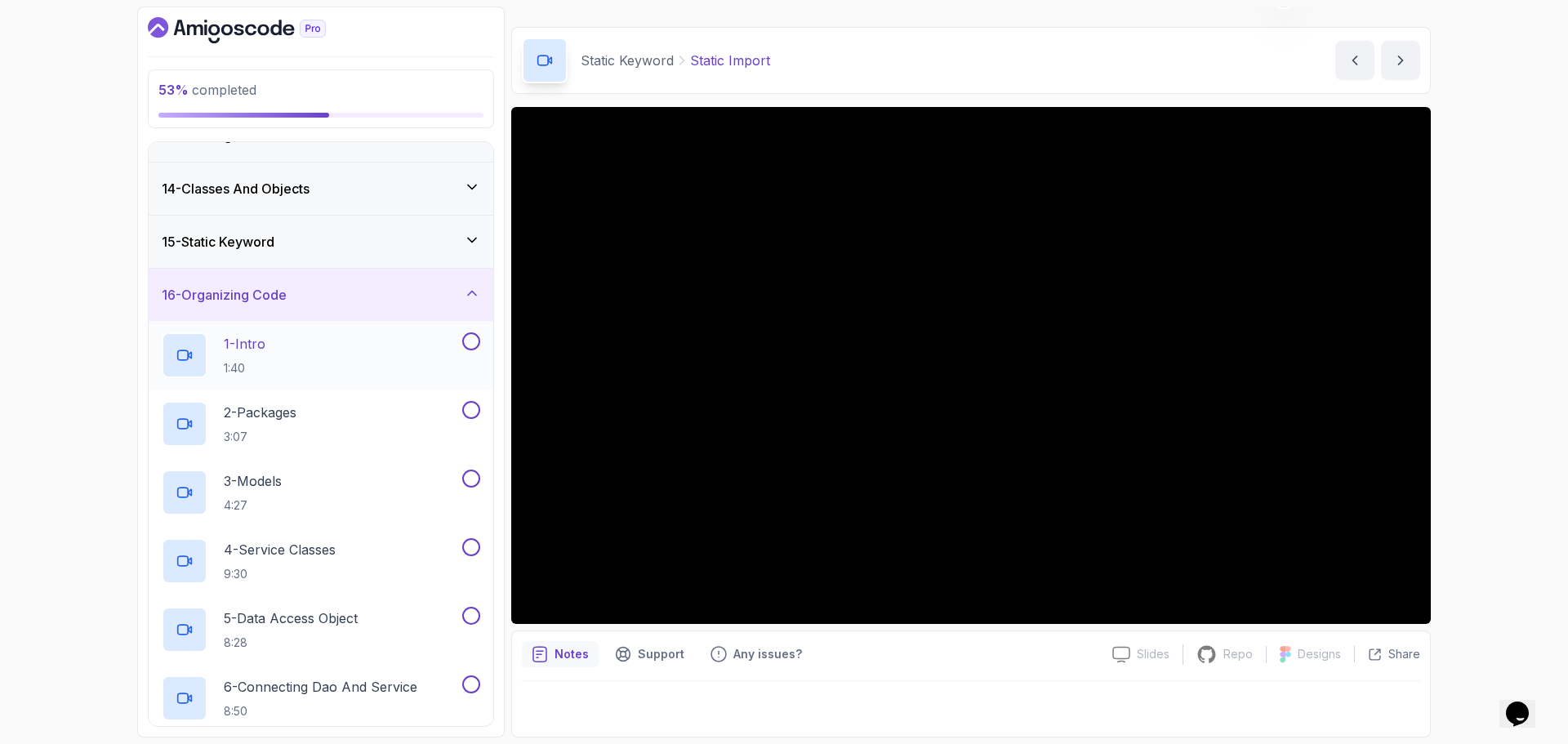
click at [343, 352] on div "1 - Intro 1:40" at bounding box center [310, 355] width 298 height 46
click at [1381, 550] on div "53 % completed 1 - Intro 2 - Loops 3 - If Statements 4 - Packages 5 - Access Mo…" at bounding box center [784, 372] width 1568 height 744
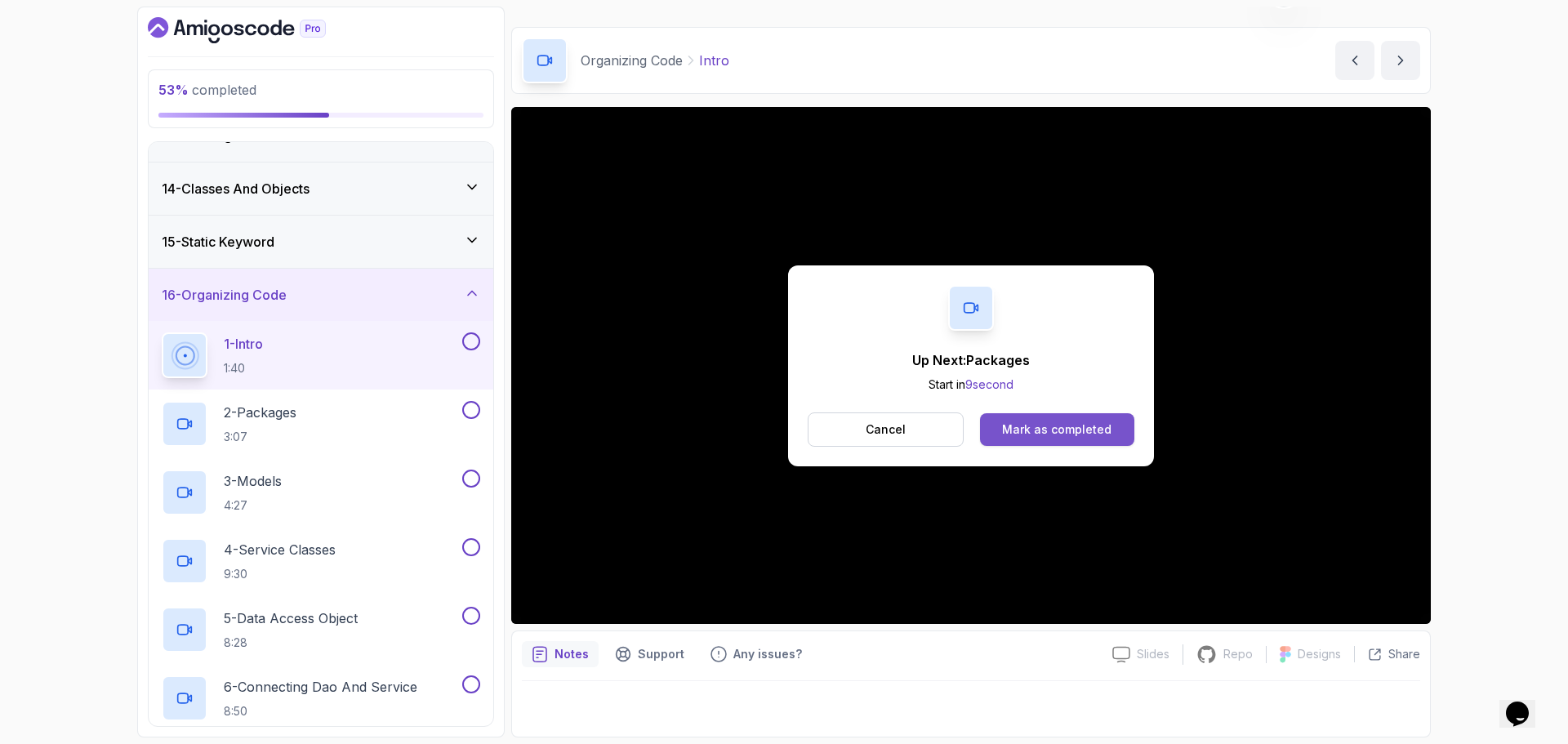
click at [1092, 430] on div "Mark as completed" at bounding box center [1056, 429] width 109 height 17
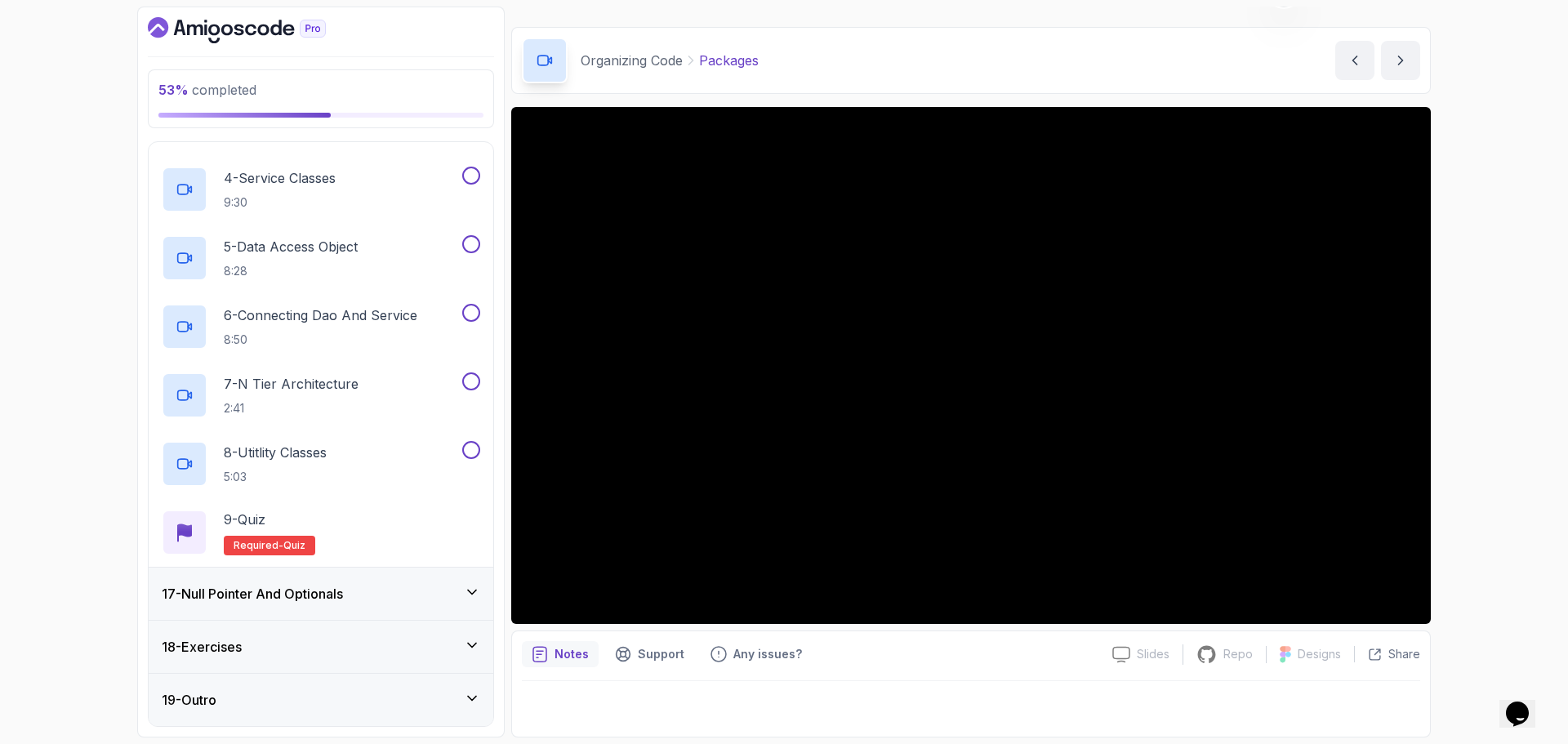
click at [375, 590] on div "17 - Null Pointer And Optionals" at bounding box center [321, 594] width 318 height 20
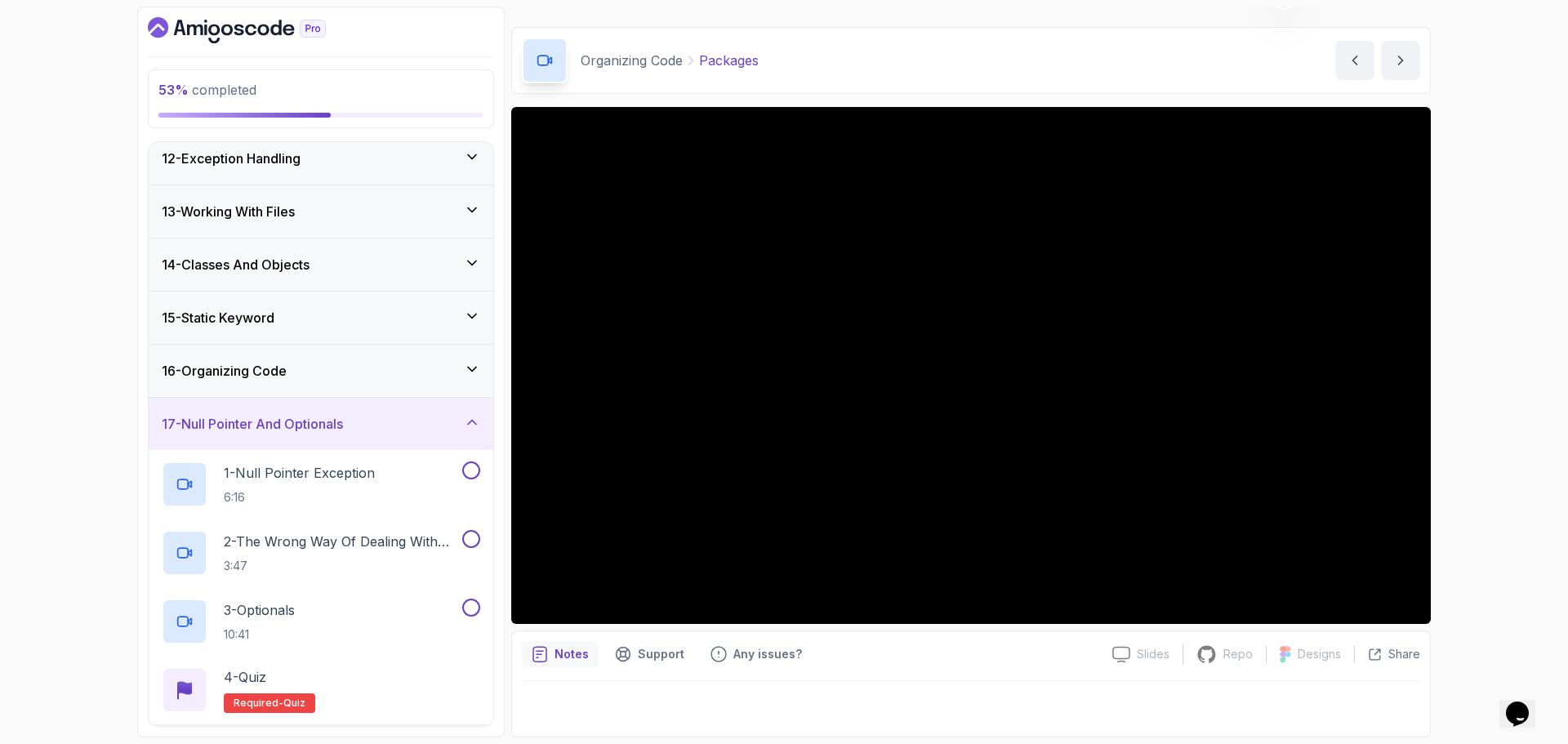
scroll to position [699, 0]
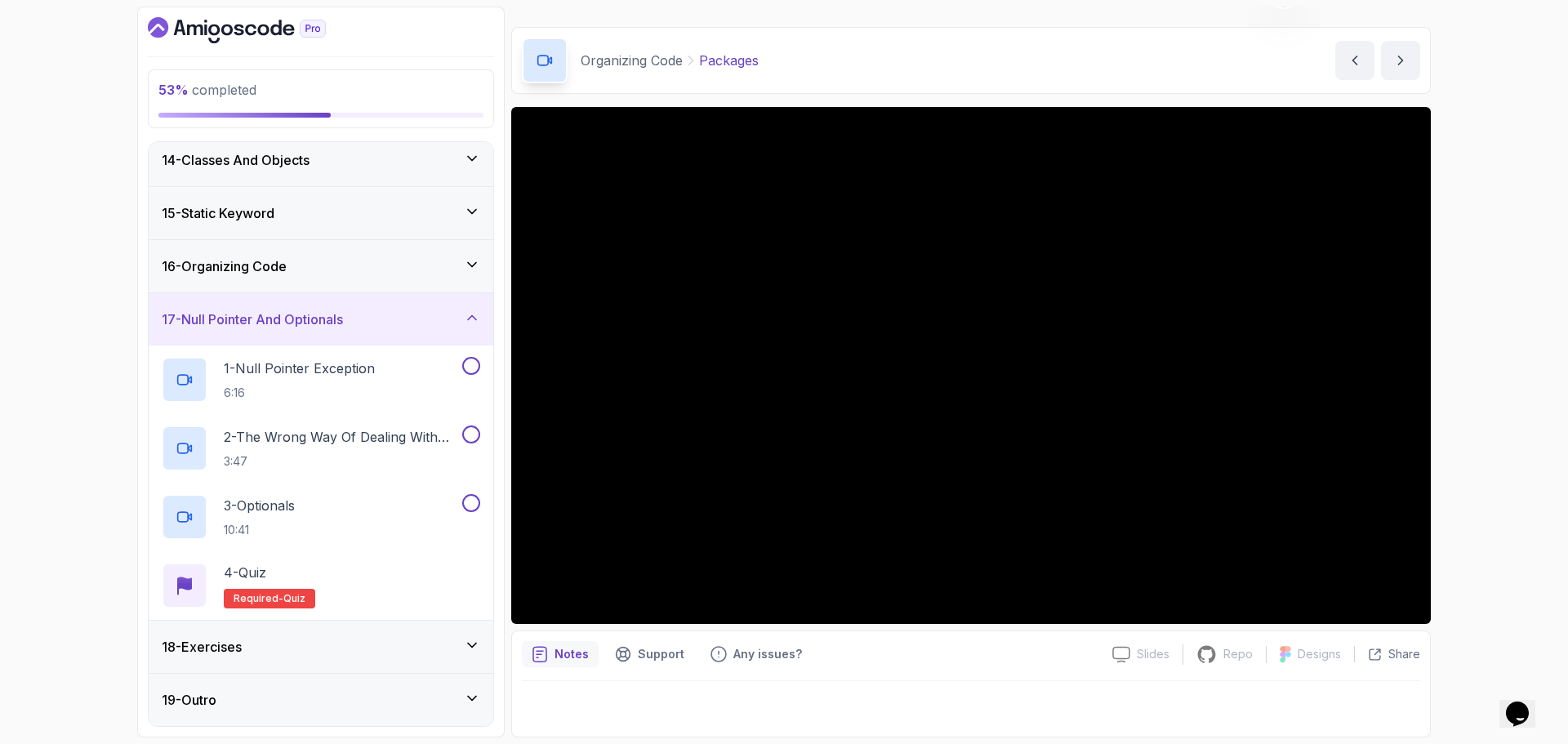
click at [448, 328] on div "17 - Null Pointer And Optionals" at bounding box center [321, 319] width 318 height 20
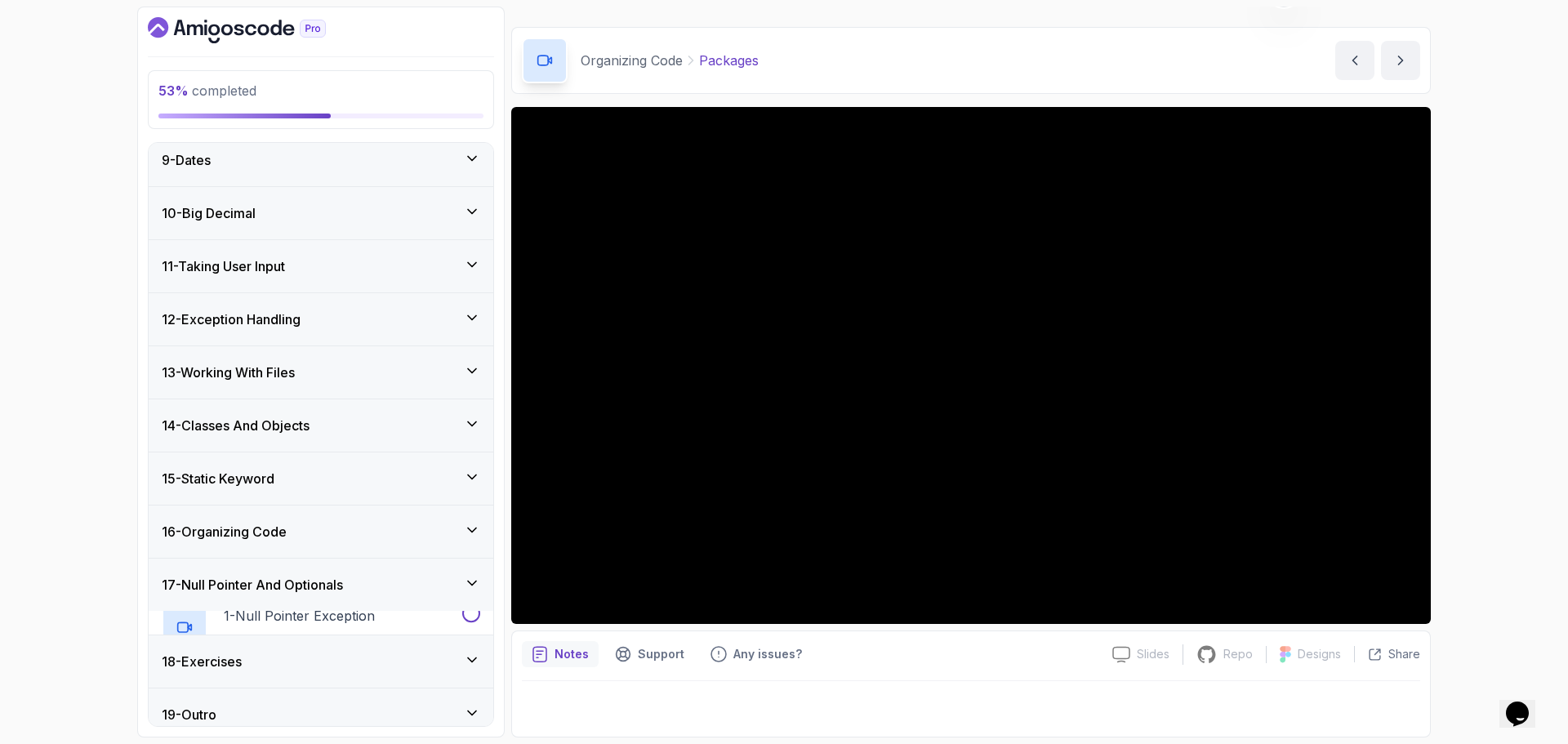
scroll to position [425, 0]
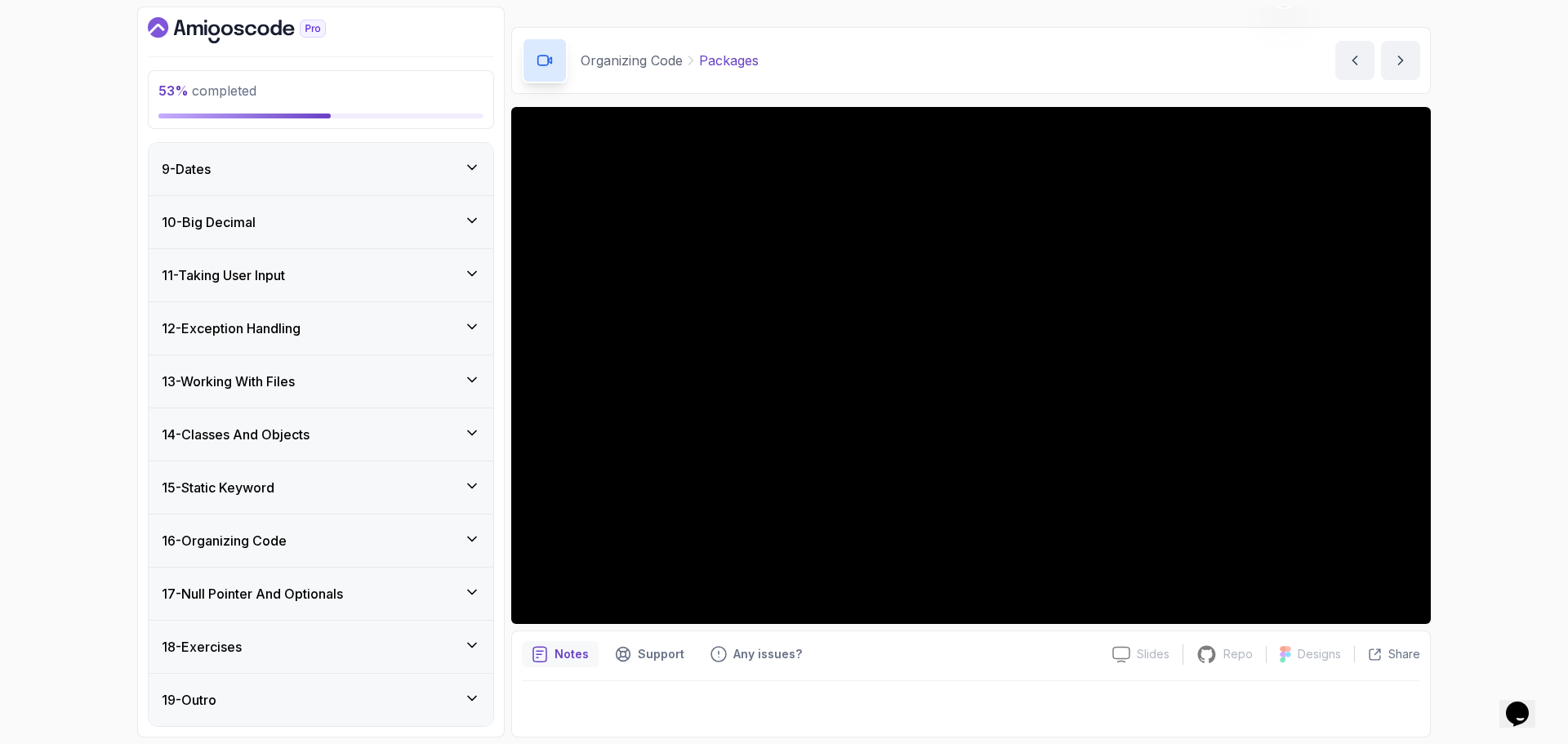
click at [425, 542] on div "16 - Organizing Code" at bounding box center [321, 541] width 318 height 20
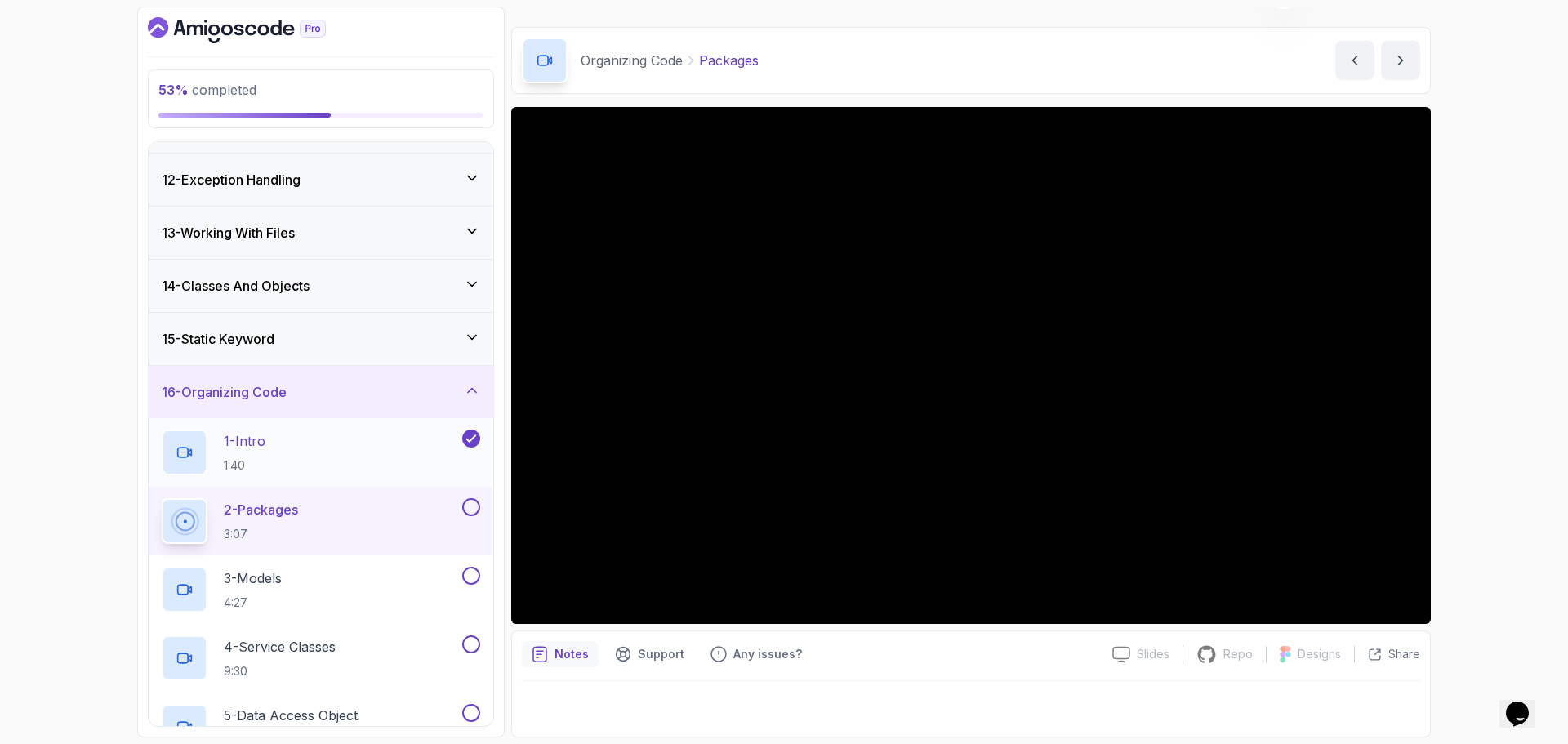
scroll to position [589, 0]
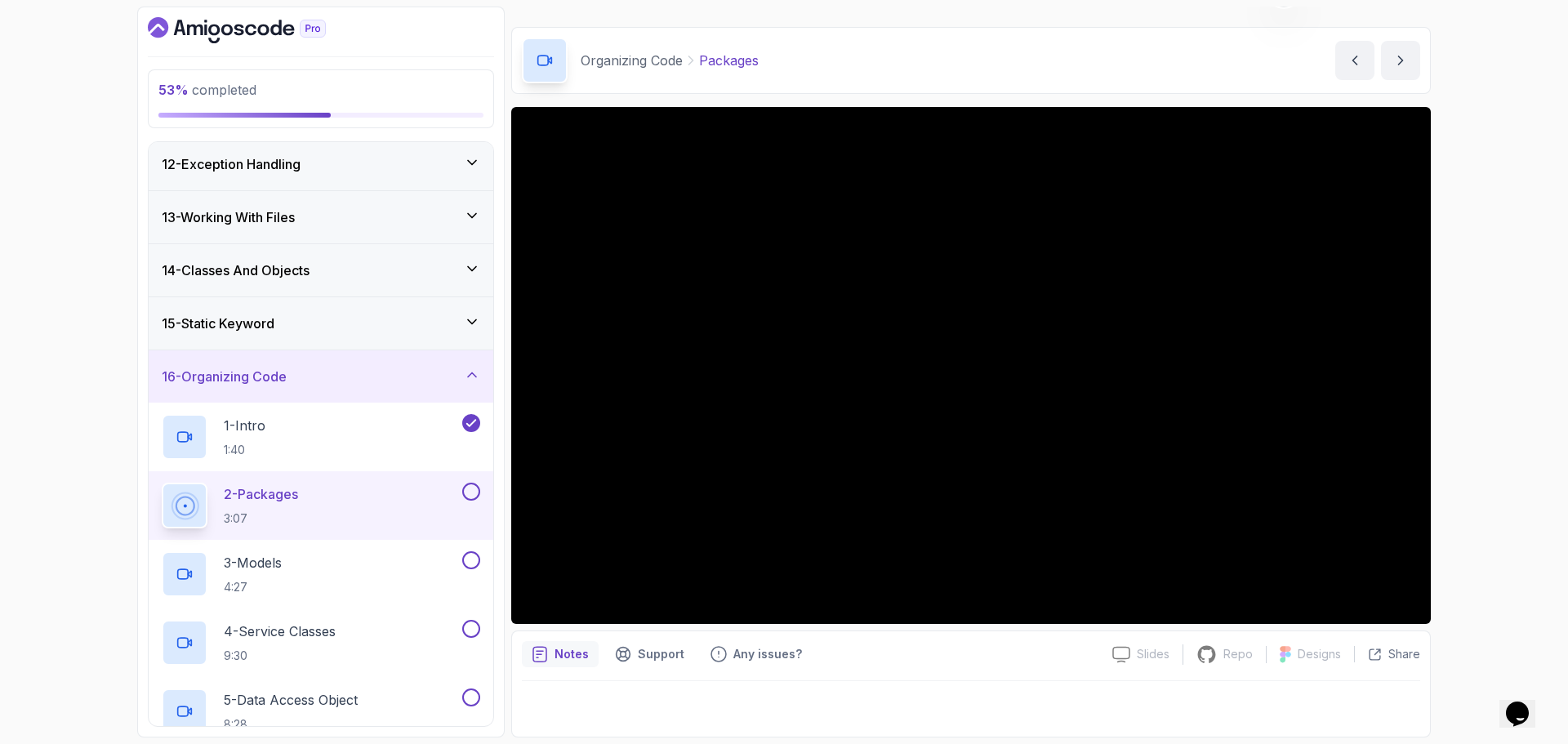
click at [334, 507] on div "2 - Packages 3:07" at bounding box center [310, 505] width 298 height 46
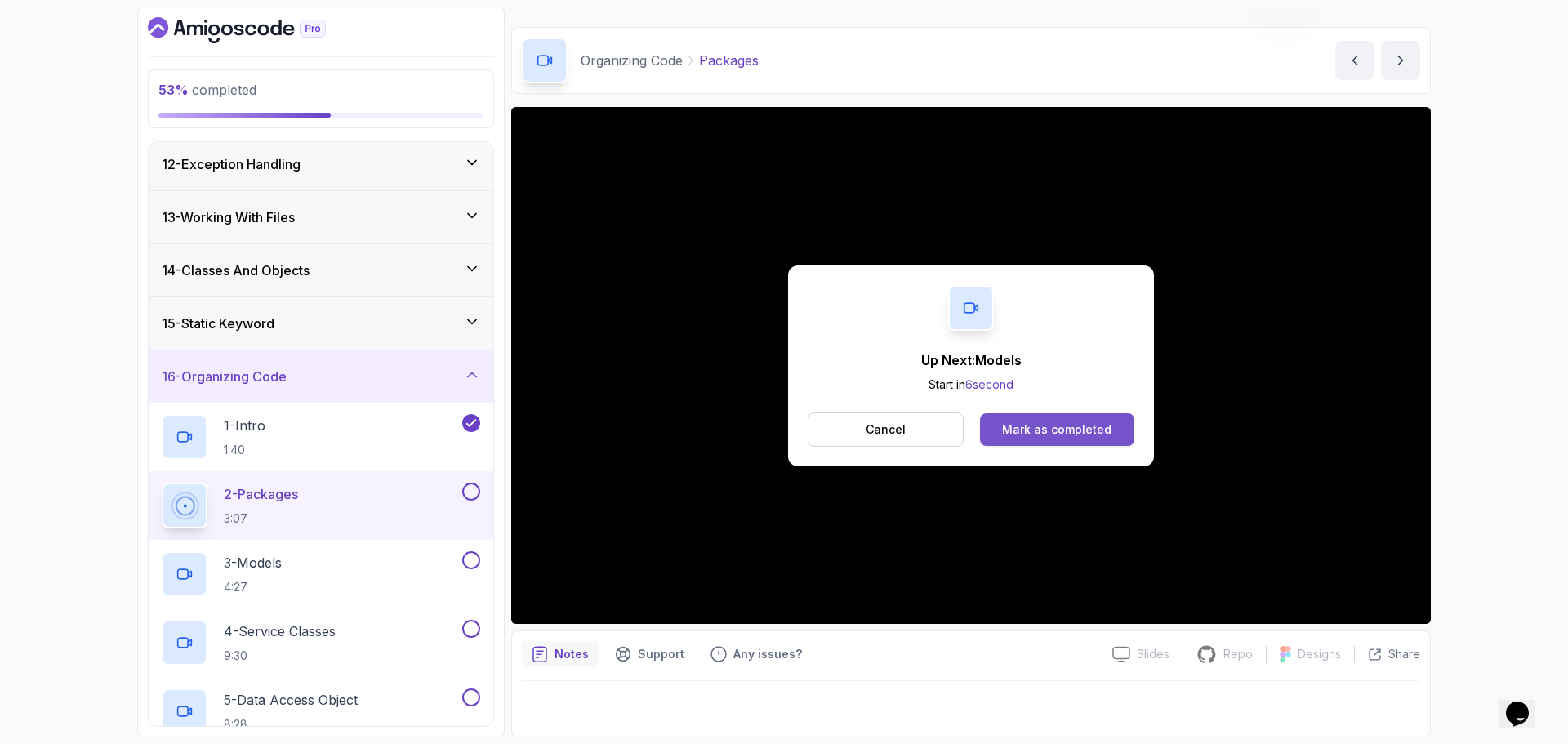
click at [1044, 433] on div "Mark as completed" at bounding box center [1056, 429] width 109 height 17
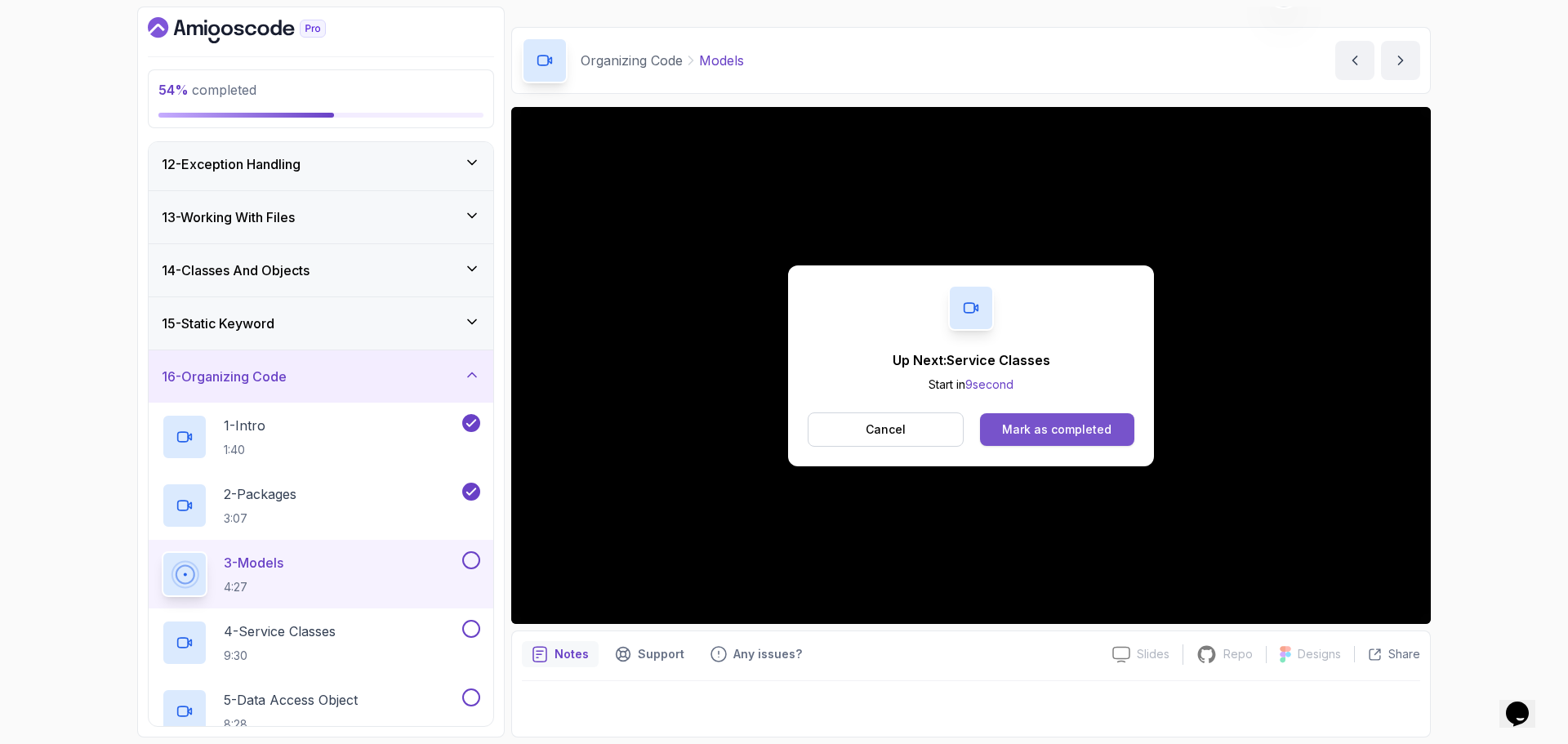
click at [1117, 433] on button "Mark as completed" at bounding box center [1057, 429] width 154 height 32
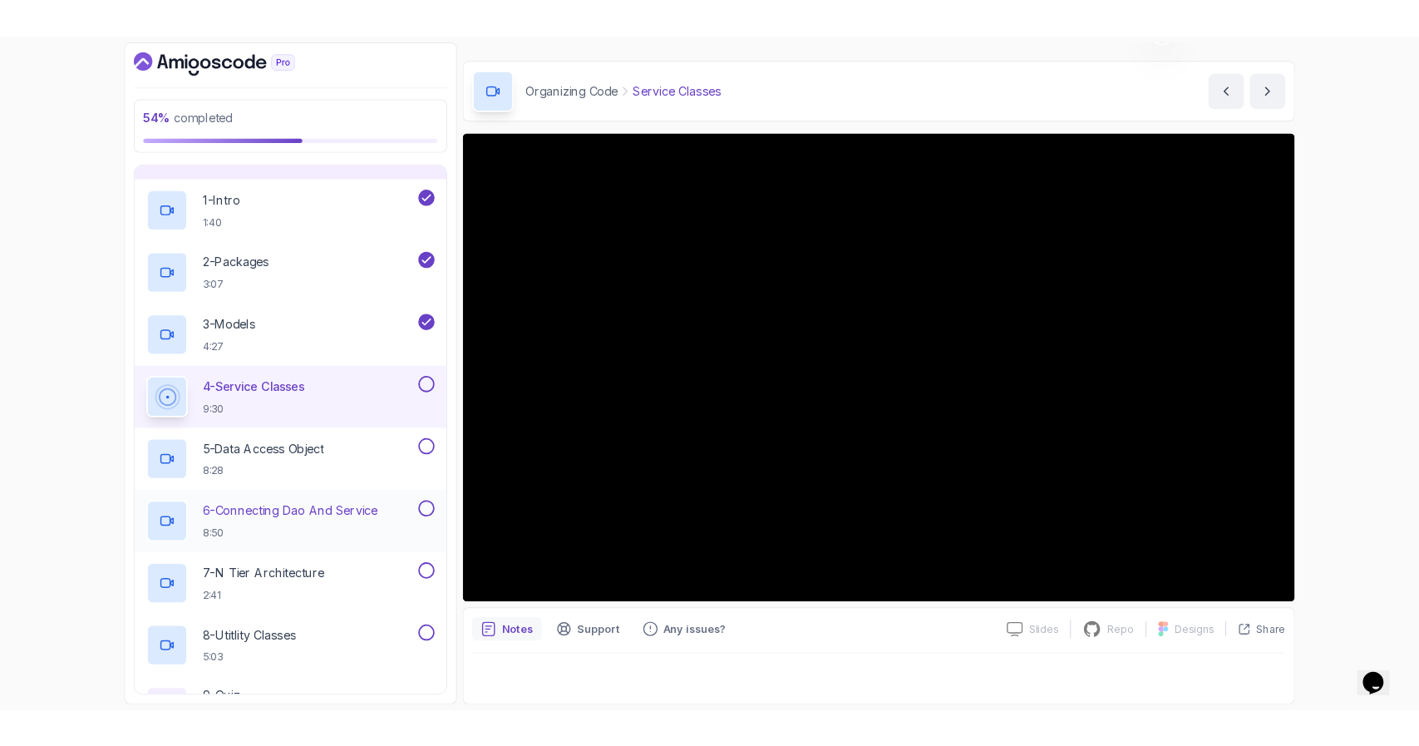
scroll to position [931, 0]
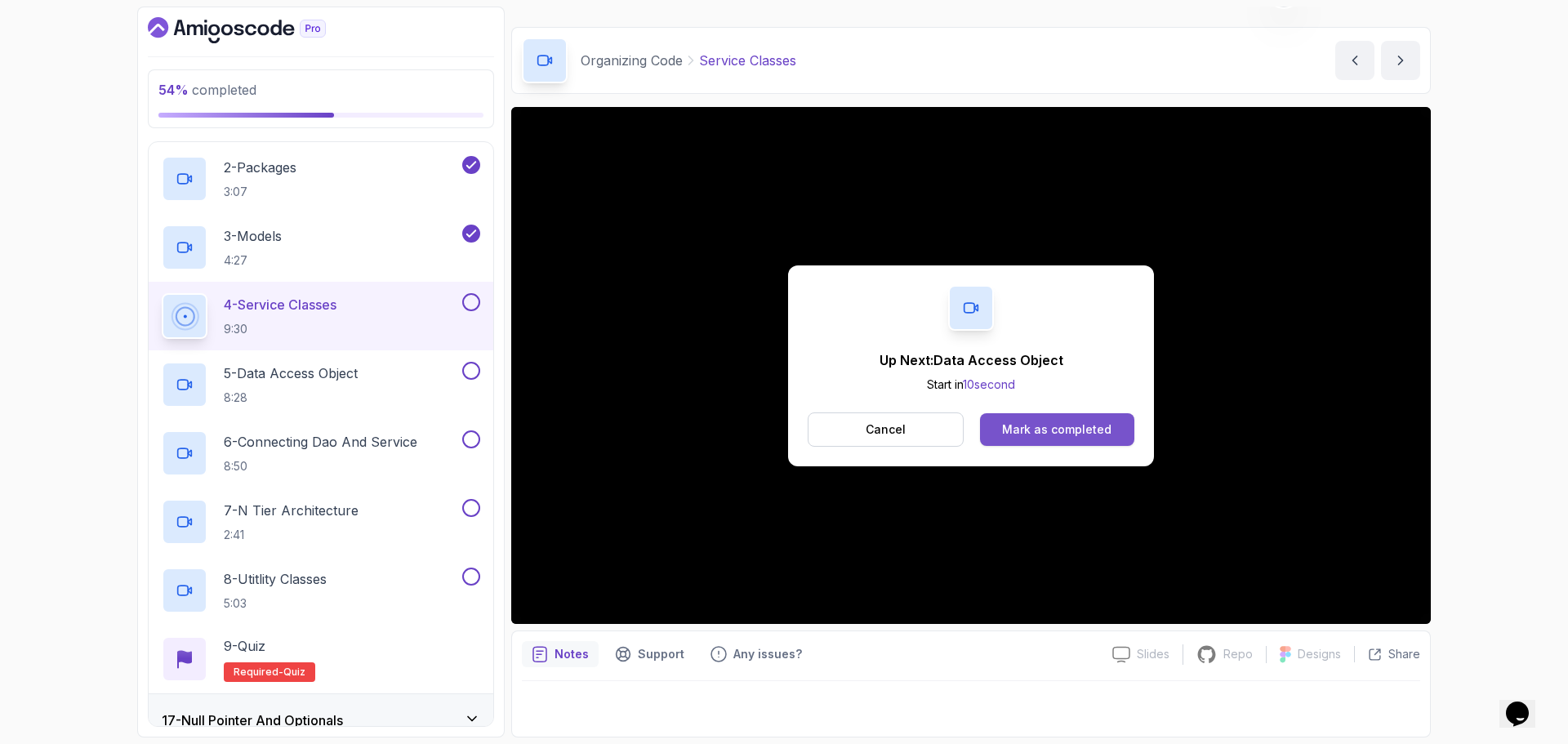
click at [1103, 428] on div "Mark as completed" at bounding box center [1056, 429] width 109 height 17
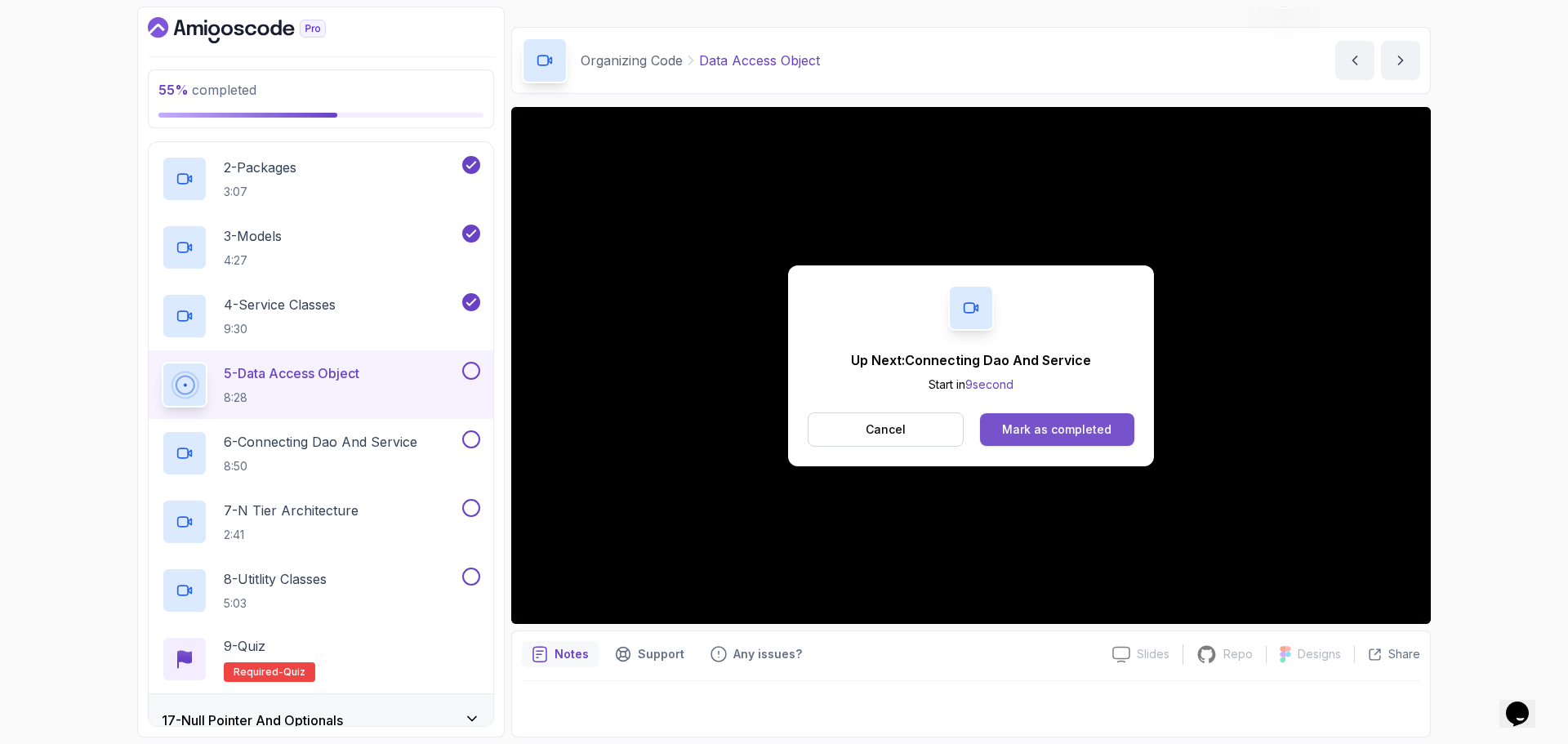
click at [1068, 429] on div "Mark as completed" at bounding box center [1056, 429] width 109 height 17
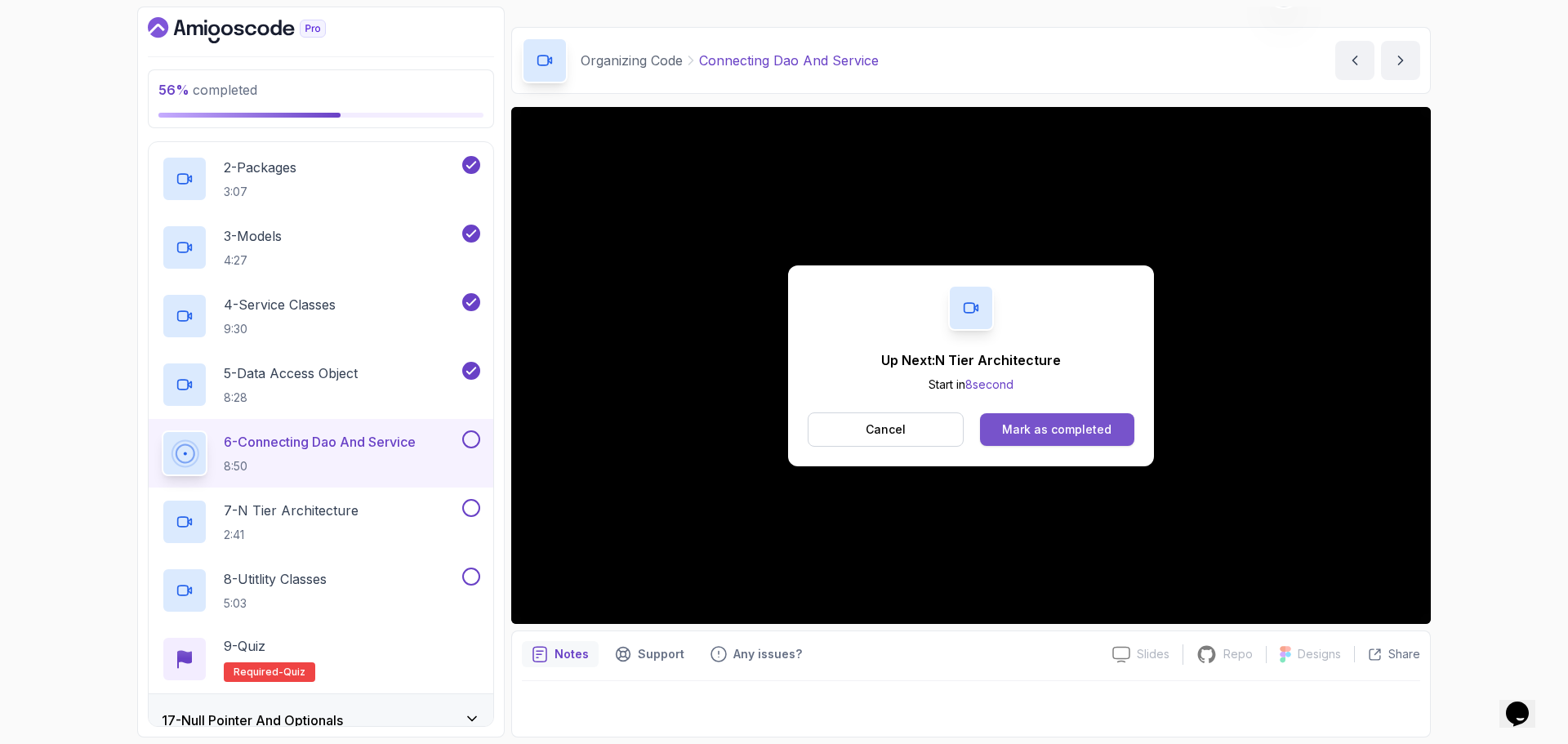
click at [1100, 434] on div "Mark as completed" at bounding box center [1056, 429] width 109 height 17
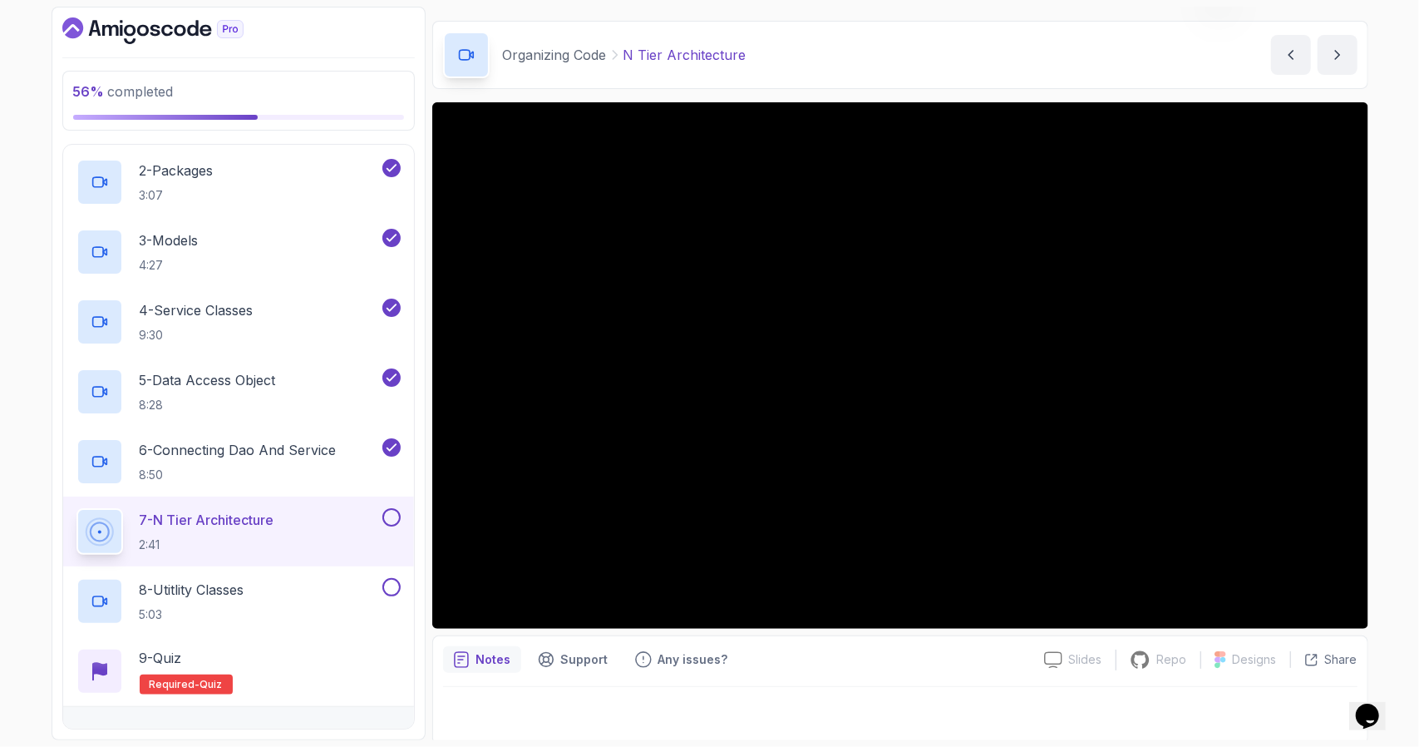
scroll to position [49, 0]
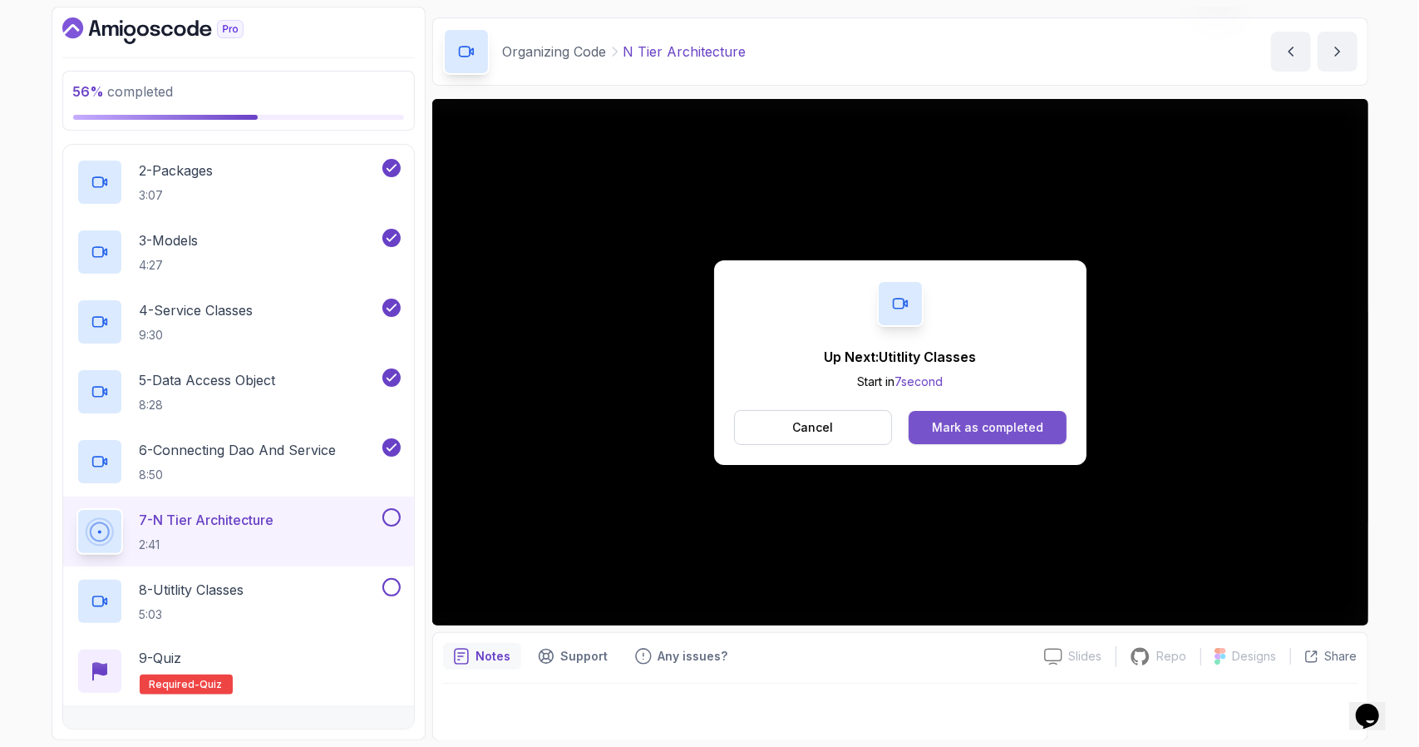
click at [1032, 435] on button "Mark as completed" at bounding box center [987, 427] width 157 height 33
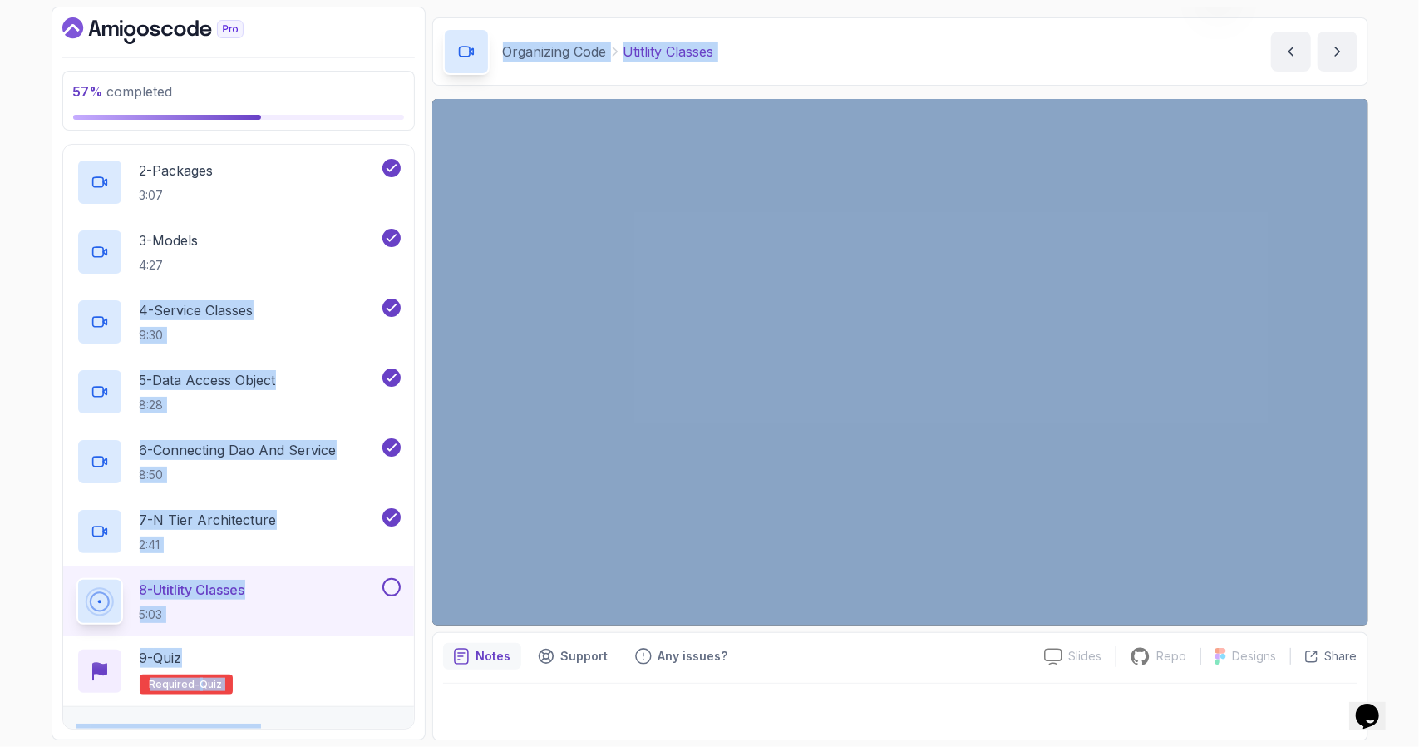
click at [3, 284] on div "57 % completed 1 - Intro 2 - Loops 3 - If Statements 4 - Packages 5 - Access Mo…" at bounding box center [709, 373] width 1419 height 747
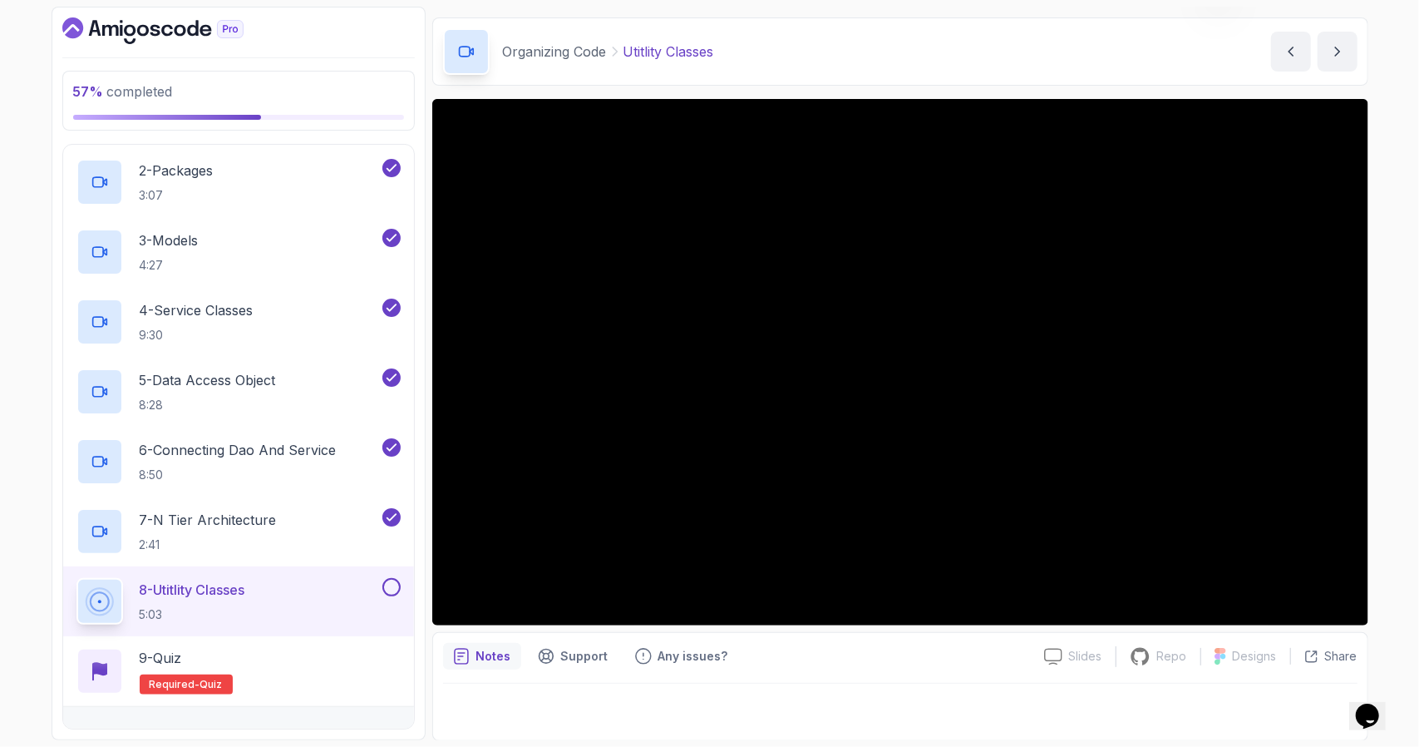
click at [501, 725] on div at bounding box center [900, 706] width 915 height 47
